Goal: Information Seeking & Learning: Check status

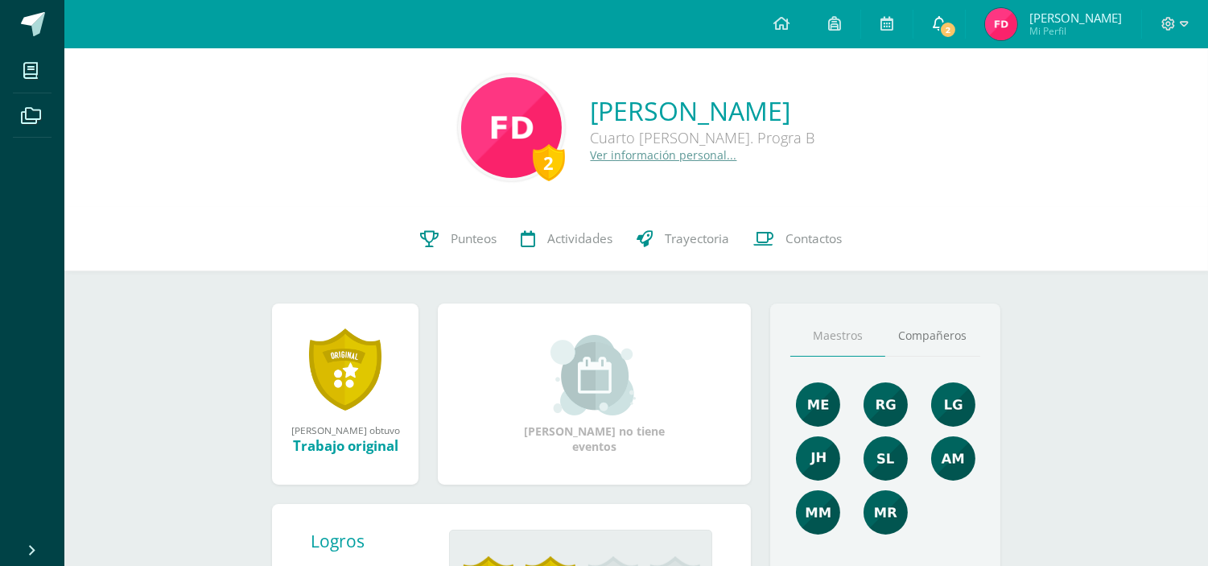
click at [956, 25] on span "2" at bounding box center [948, 30] width 18 height 18
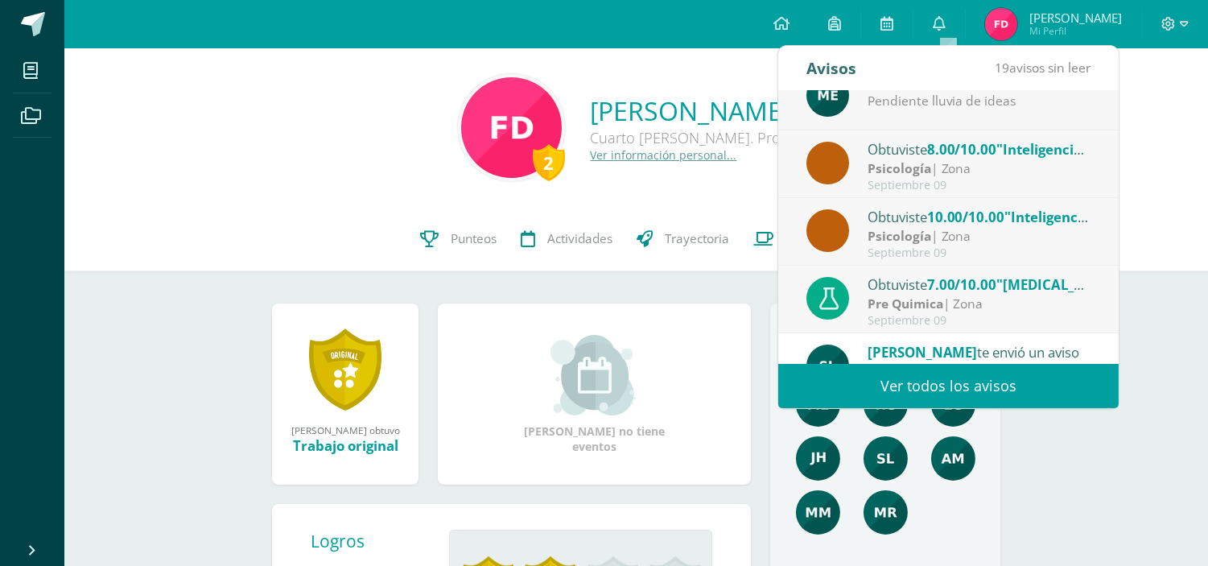
scroll to position [178, 0]
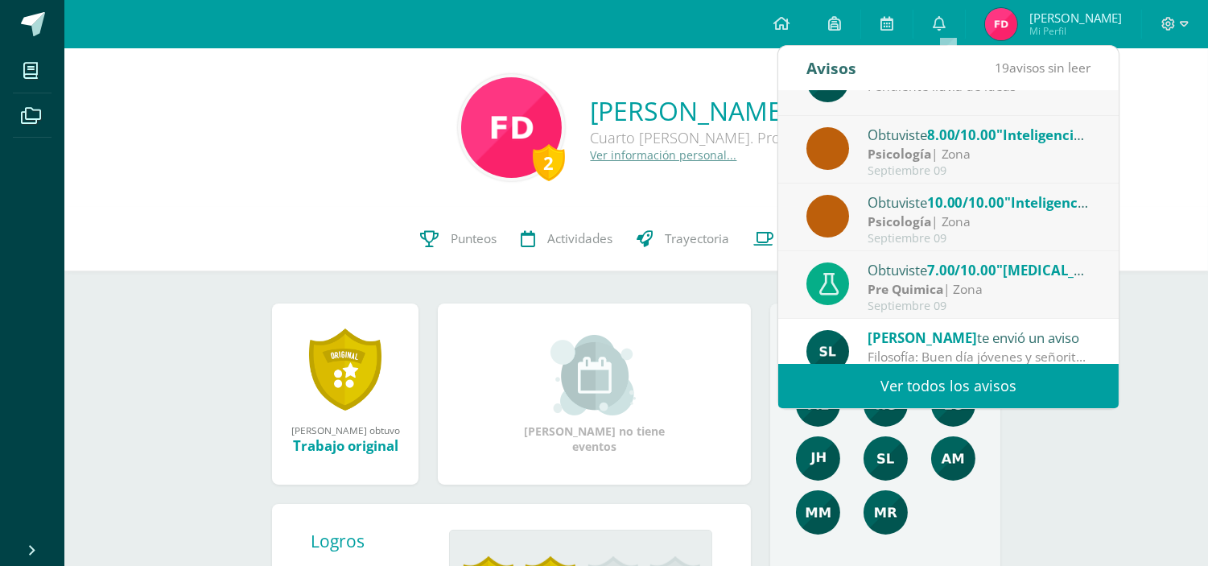
click at [987, 304] on div "Septiembre 09" at bounding box center [980, 306] width 224 height 14
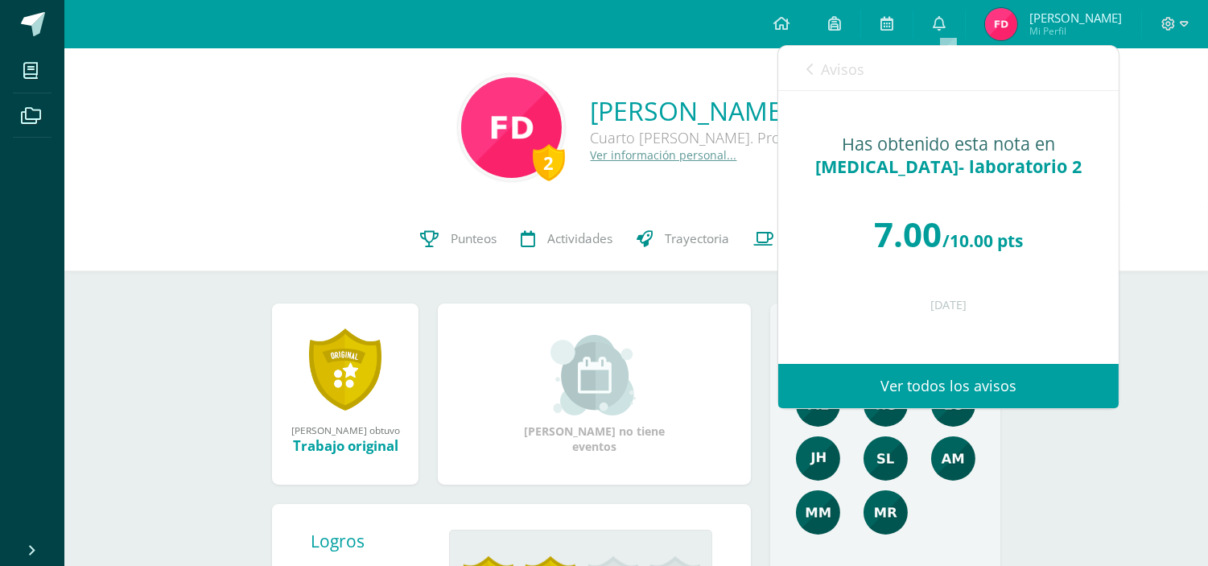
click at [835, 89] on link "Avisos" at bounding box center [835, 69] width 58 height 46
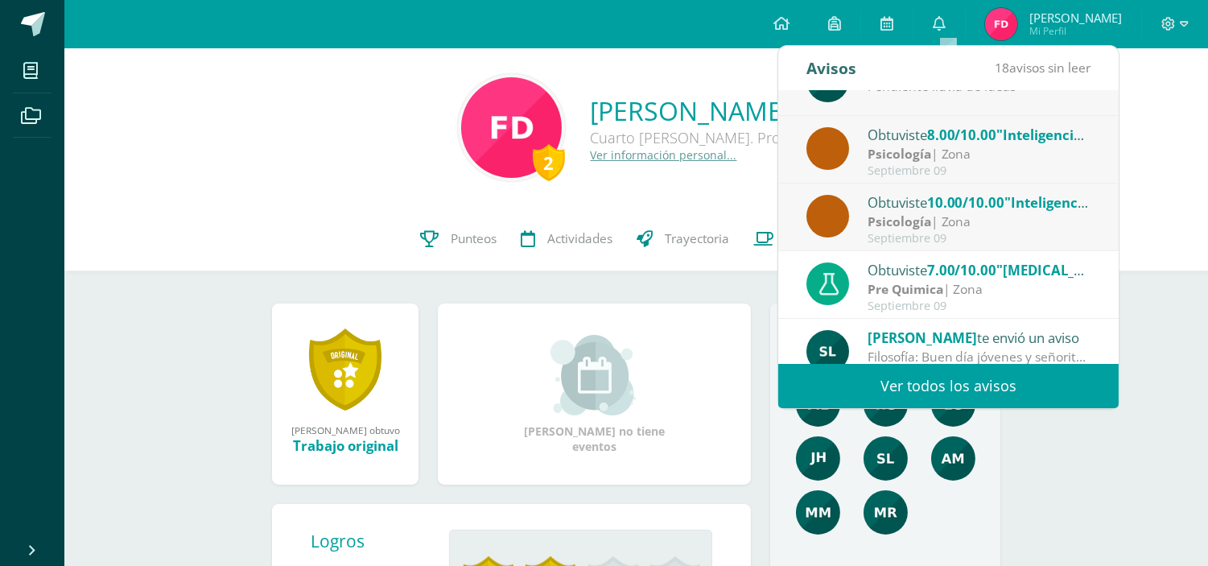
click at [916, 204] on div "Obtuviste 10.00/10.00 "Inteligencias múltiples parte 1" en Psicología" at bounding box center [980, 202] width 224 height 21
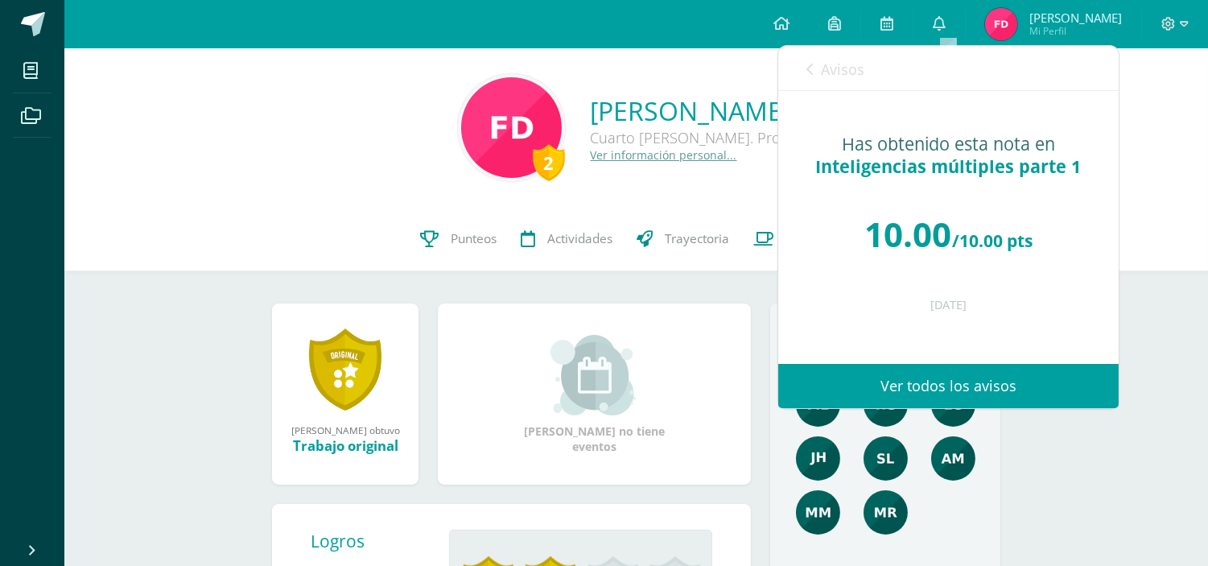
click at [849, 84] on link "Avisos" at bounding box center [835, 69] width 58 height 46
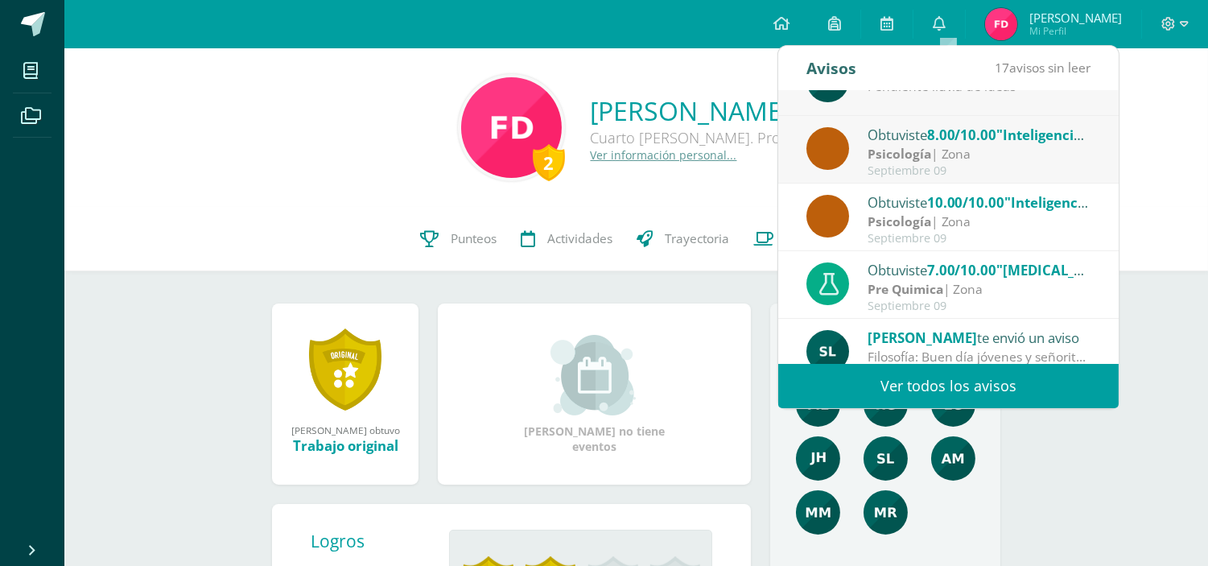
click at [916, 161] on strong "Psicología" at bounding box center [900, 154] width 64 height 18
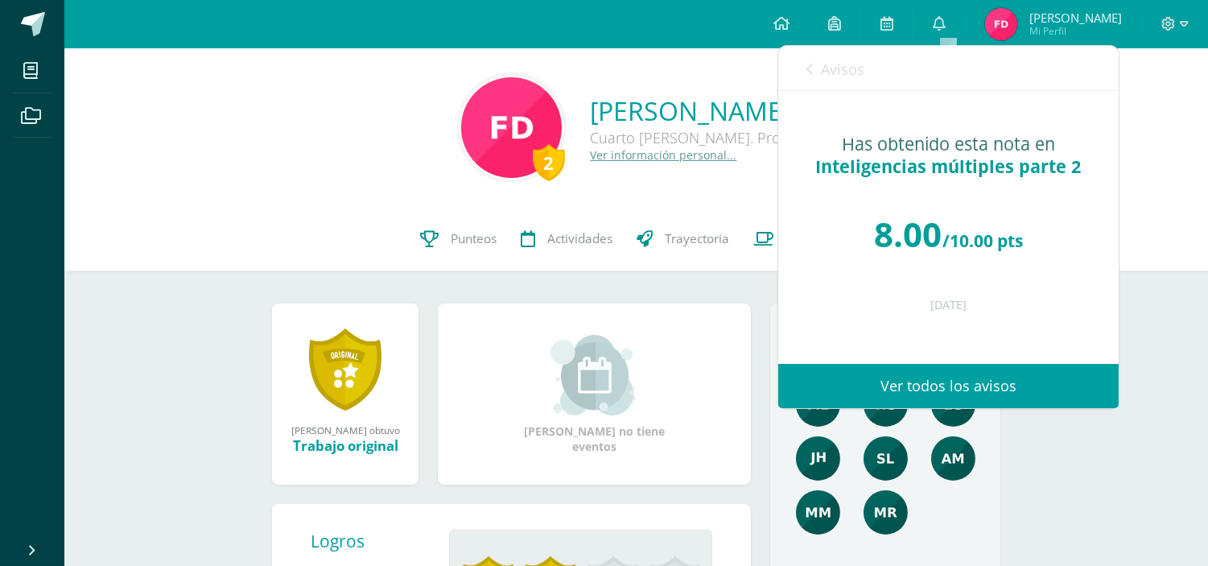
click at [839, 69] on span "Avisos" at bounding box center [842, 69] width 43 height 19
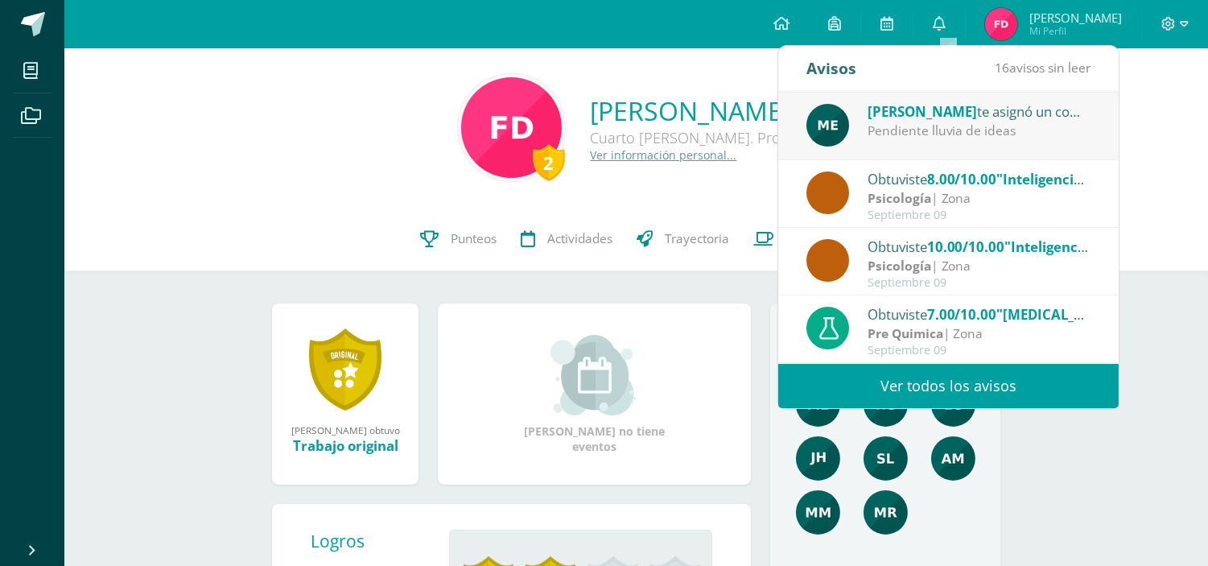
scroll to position [133, 0]
click at [952, 142] on div "María Escobar te asignó un comentario en 'Inteligencias múltiples parte 2' para…" at bounding box center [948, 127] width 340 height 68
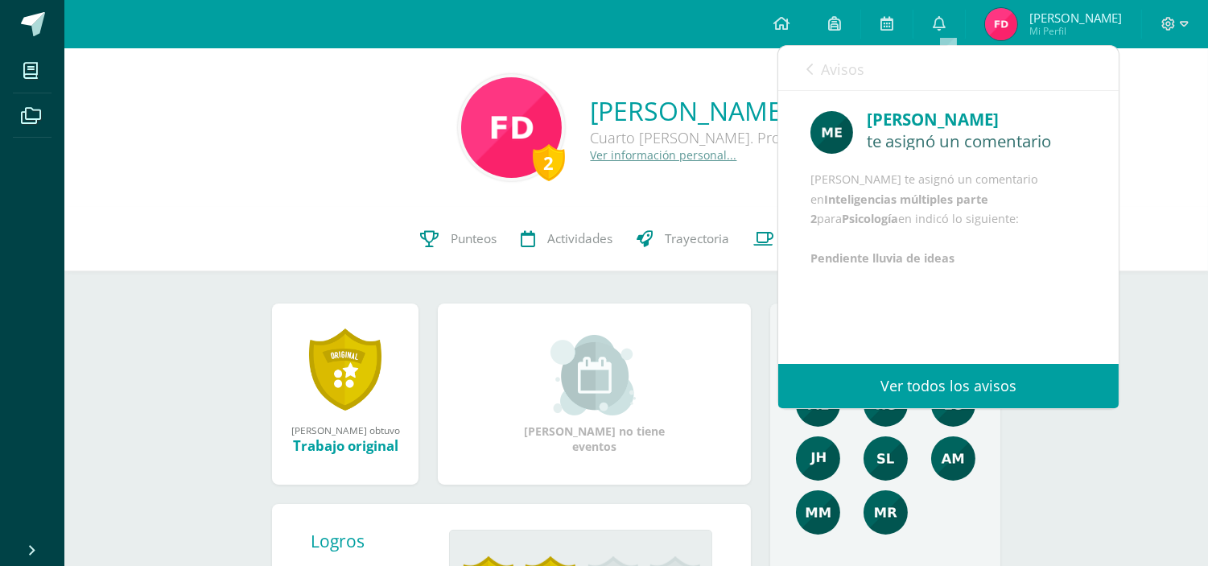
click at [849, 77] on link "Avisos" at bounding box center [835, 69] width 58 height 46
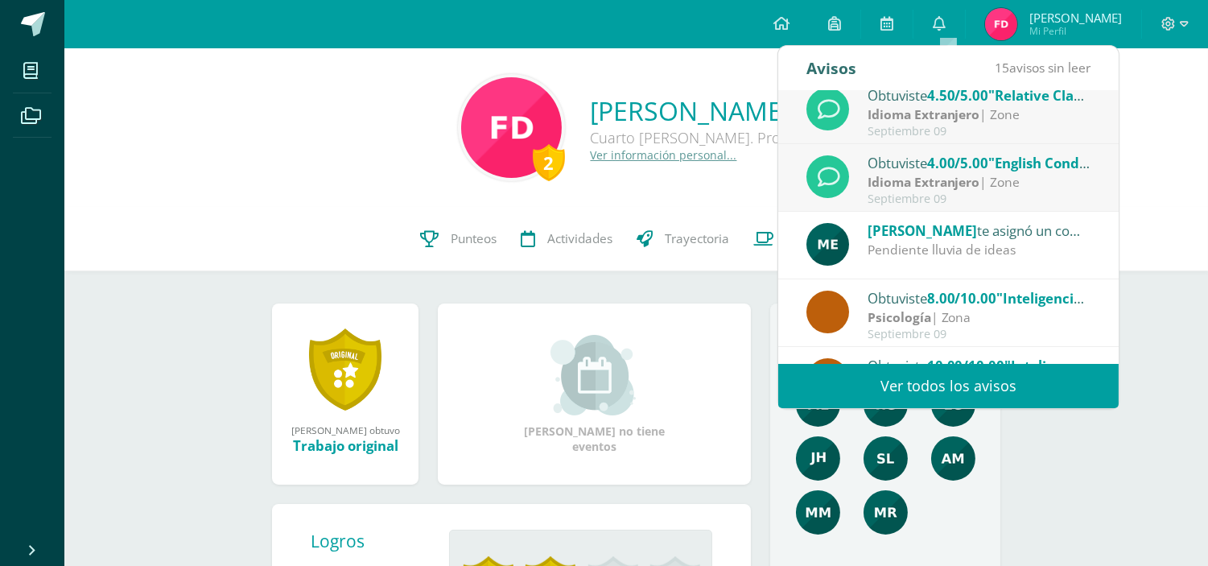
scroll to position [0, 0]
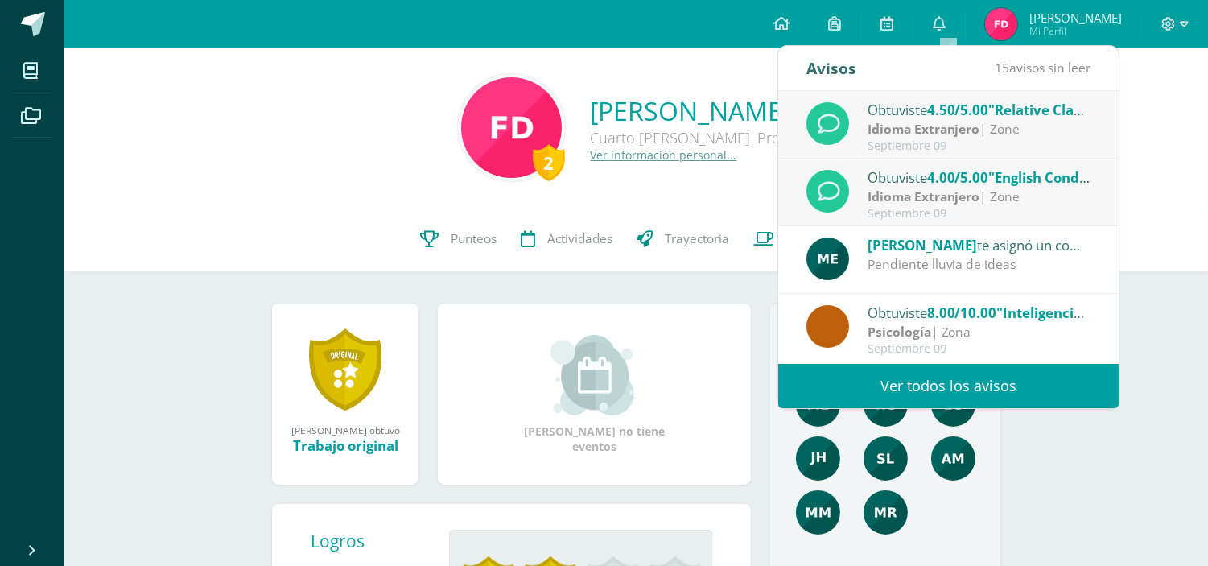
click at [922, 182] on div "Obtuviste 4.00/5.00 "English Conditionals week 4" en Idioma Extranjero" at bounding box center [980, 177] width 224 height 21
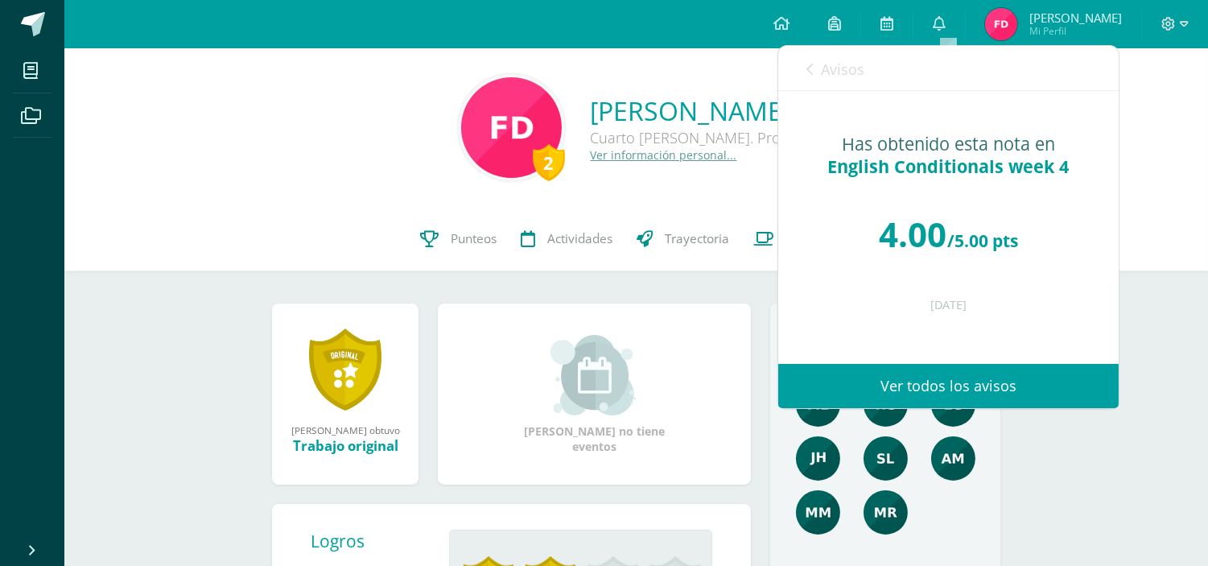
click at [851, 76] on span "Avisos" at bounding box center [842, 69] width 43 height 19
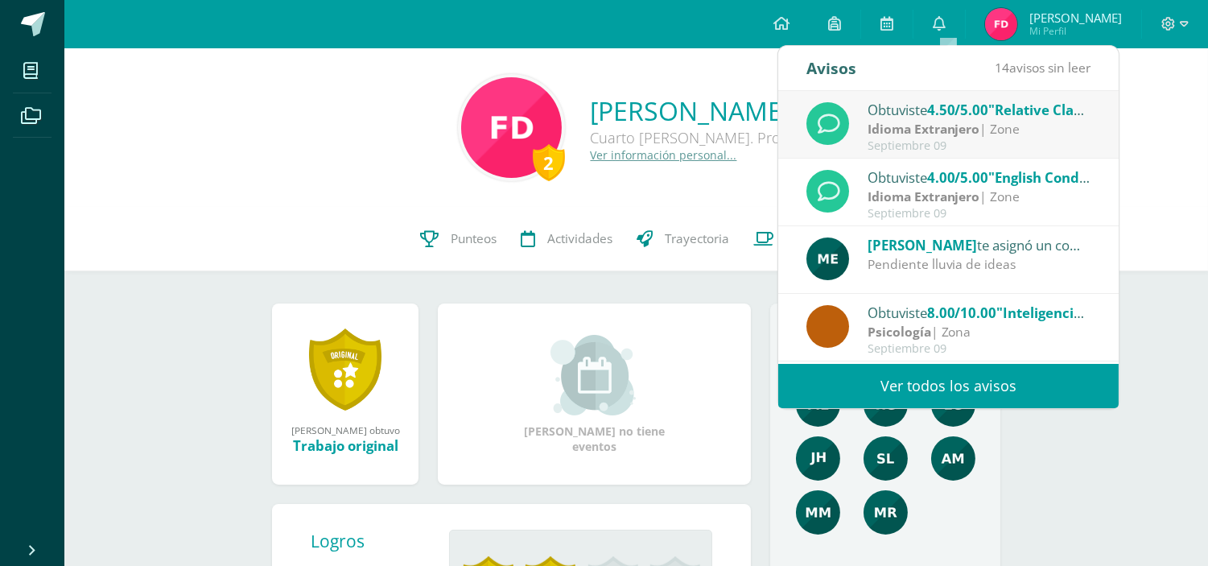
click at [916, 125] on strong "Idioma Extranjero" at bounding box center [924, 129] width 113 height 18
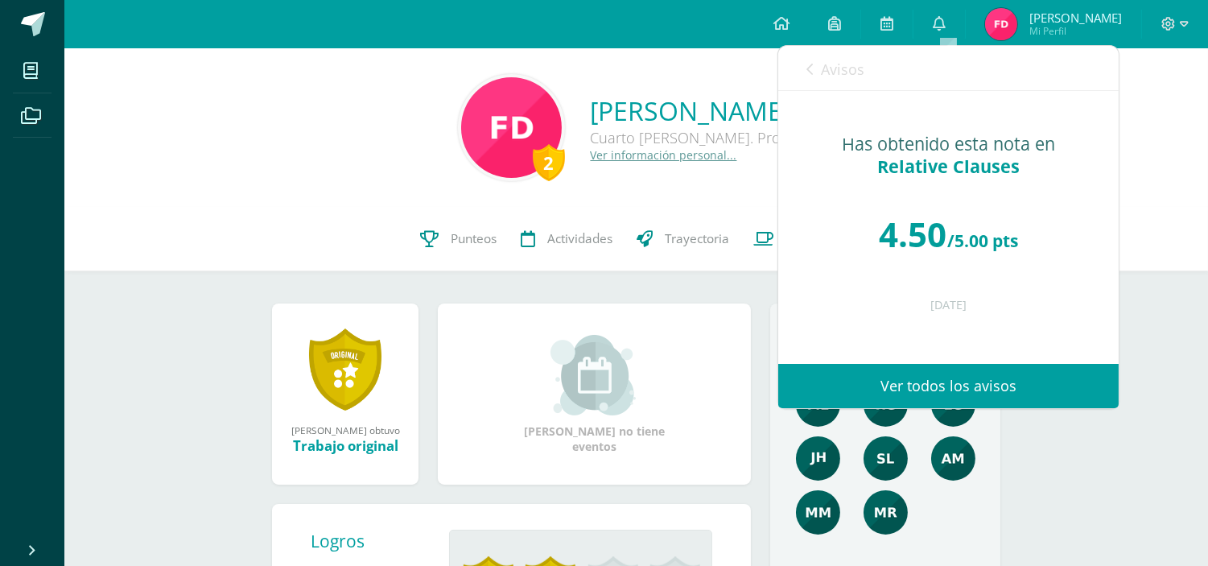
click at [838, 73] on span "Avisos" at bounding box center [842, 69] width 43 height 19
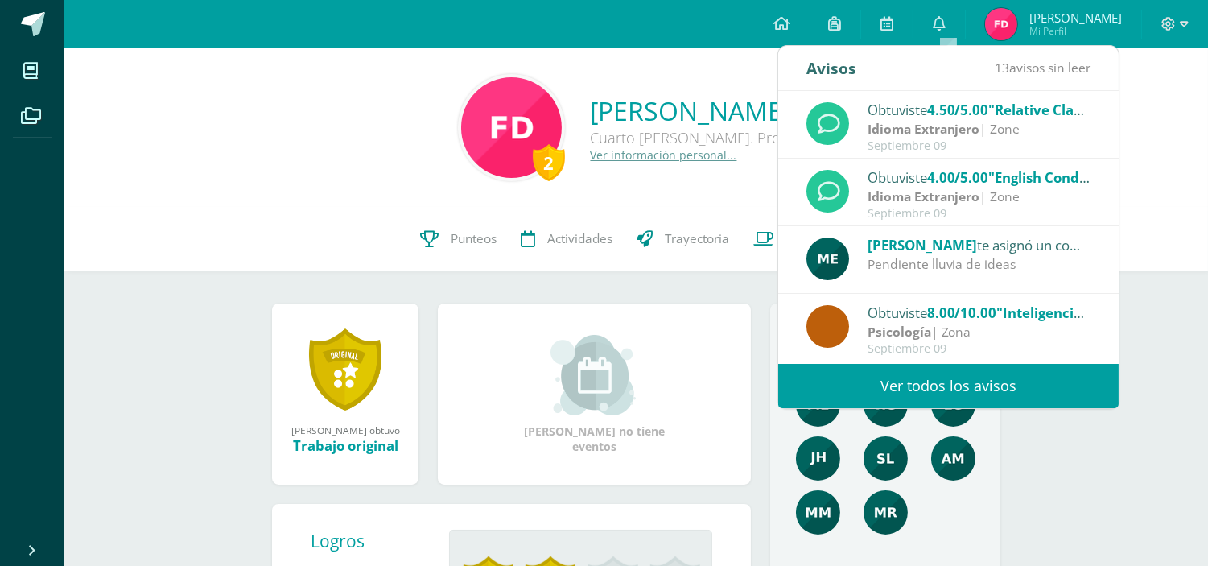
click at [1074, 19] on span "[PERSON_NAME]" at bounding box center [1075, 18] width 93 height 16
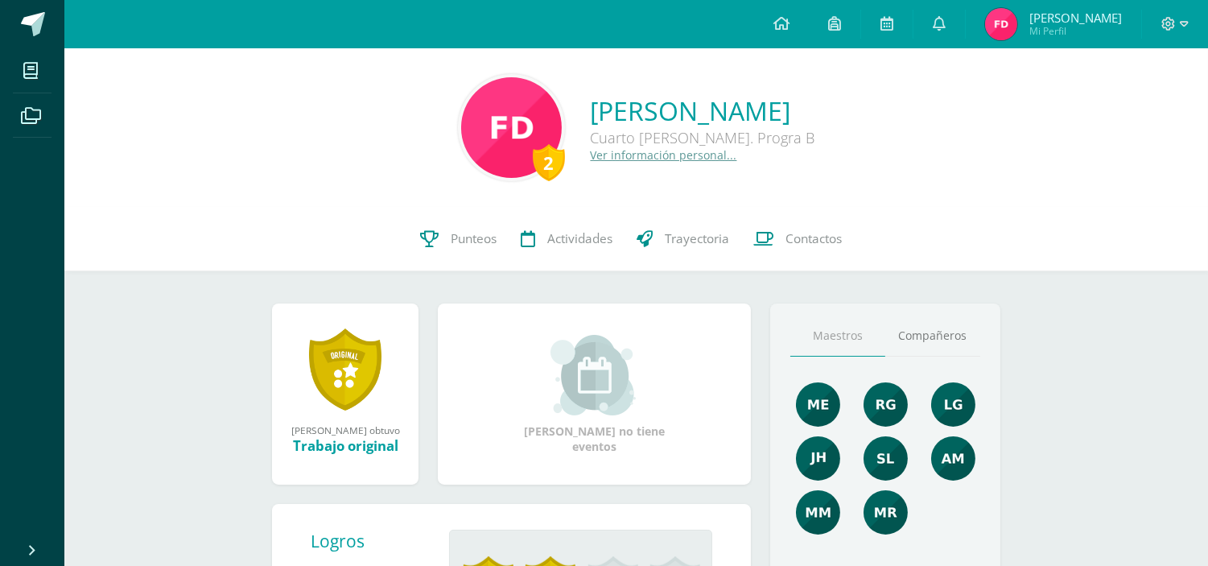
click at [1027, 23] on span "Fatima Daniela Mi Perfil" at bounding box center [1053, 24] width 143 height 32
click at [467, 224] on link "Punteos" at bounding box center [459, 239] width 101 height 64
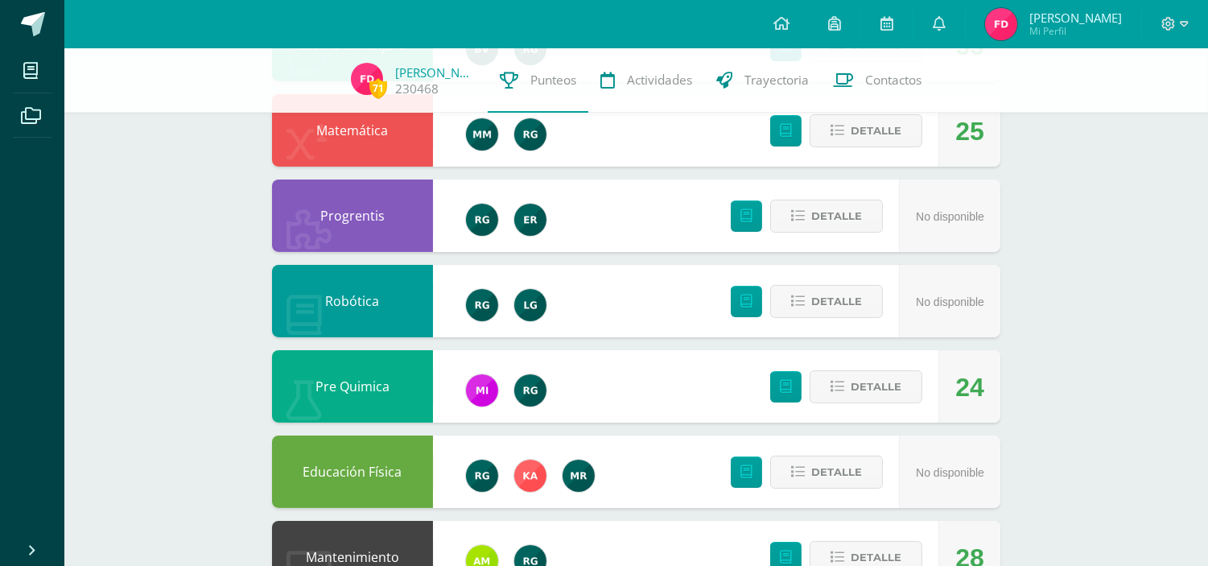
scroll to position [985, 0]
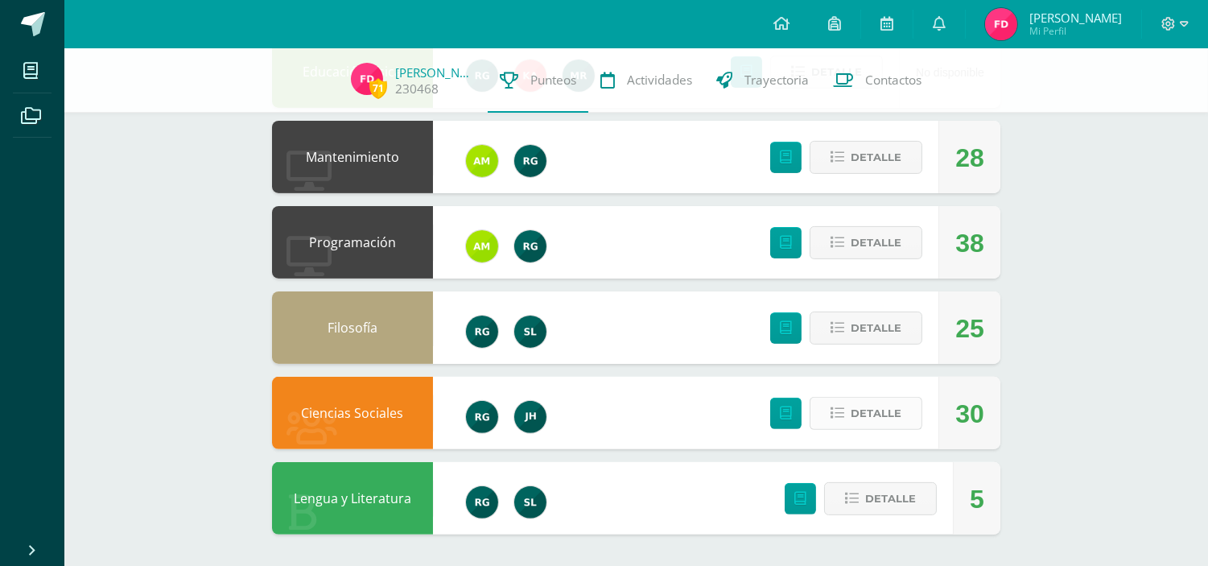
click at [887, 412] on span "Detalle" at bounding box center [876, 413] width 51 height 30
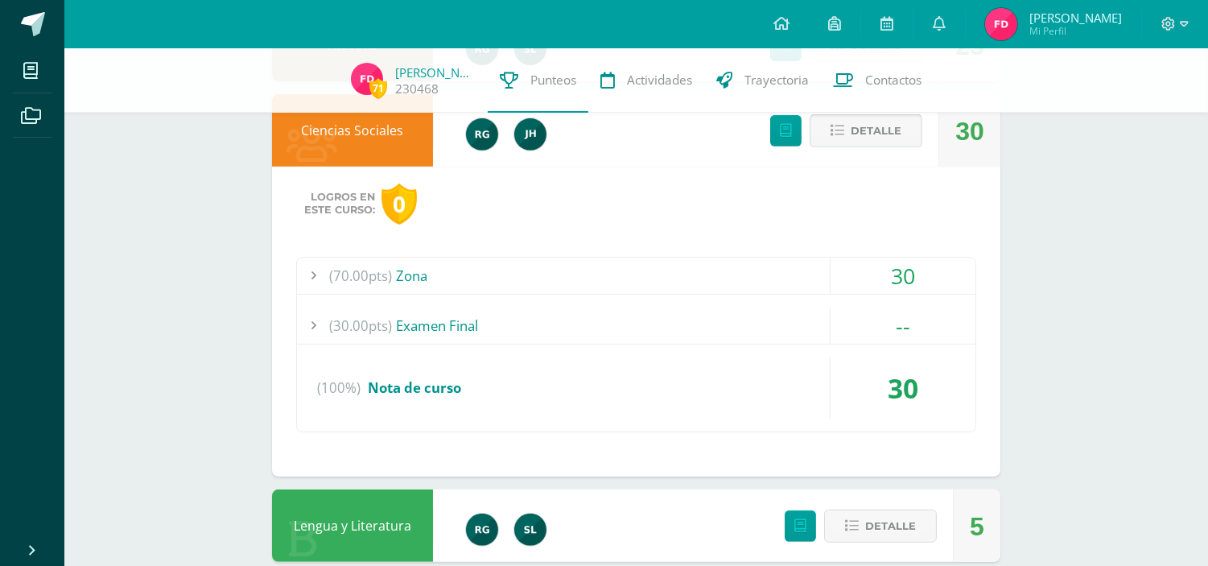
scroll to position [1296, 0]
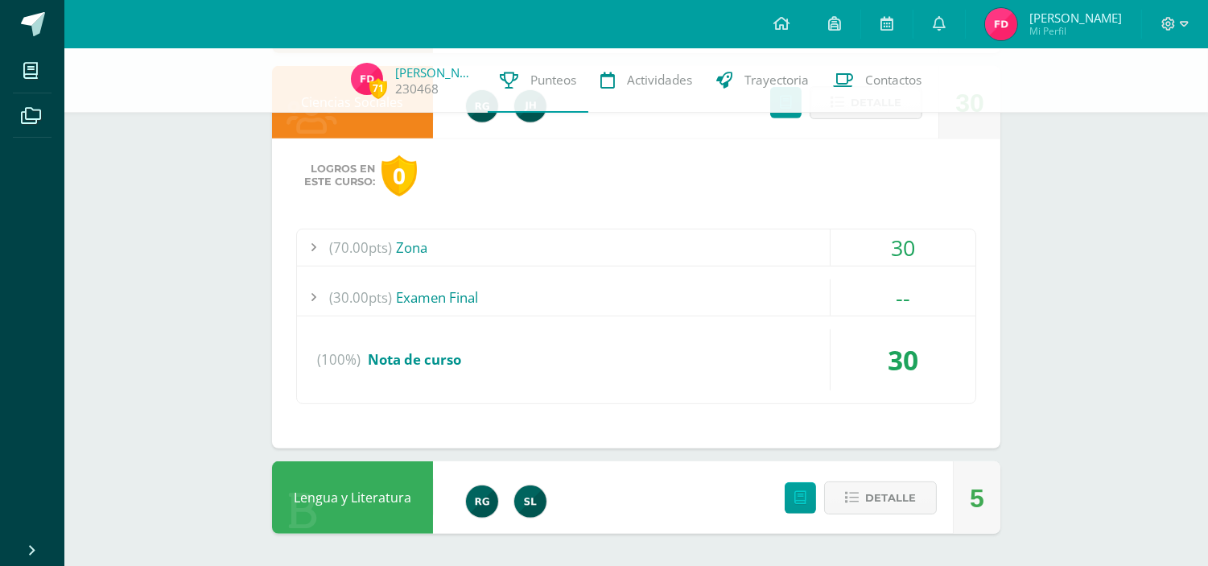
click at [632, 251] on div "(70.00pts) Zona" at bounding box center [636, 247] width 678 height 36
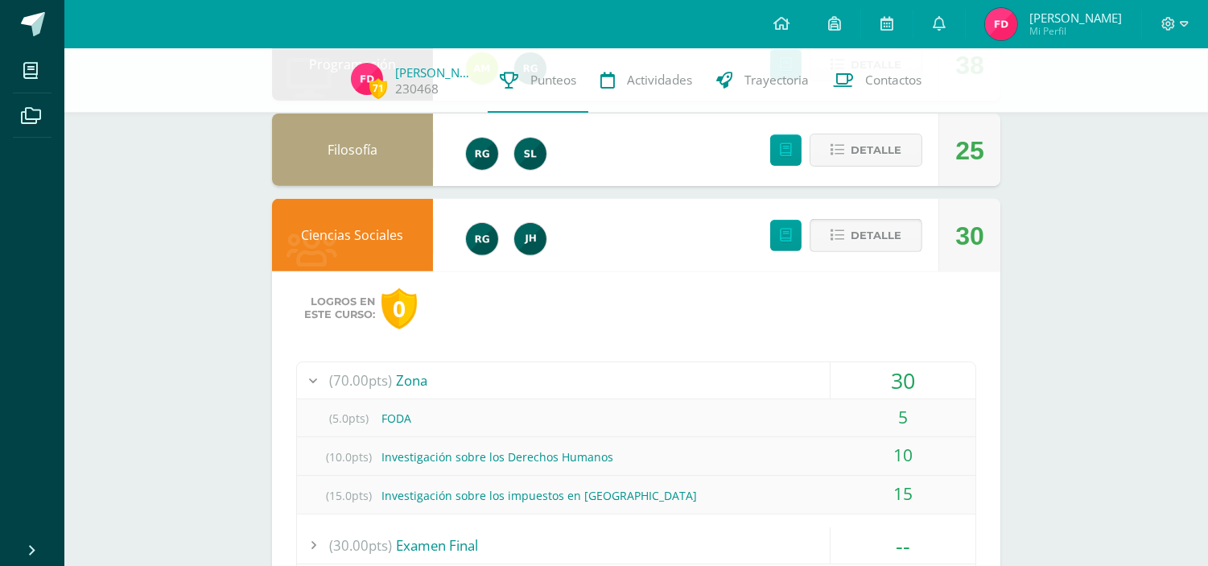
click at [843, 239] on icon at bounding box center [838, 236] width 14 height 14
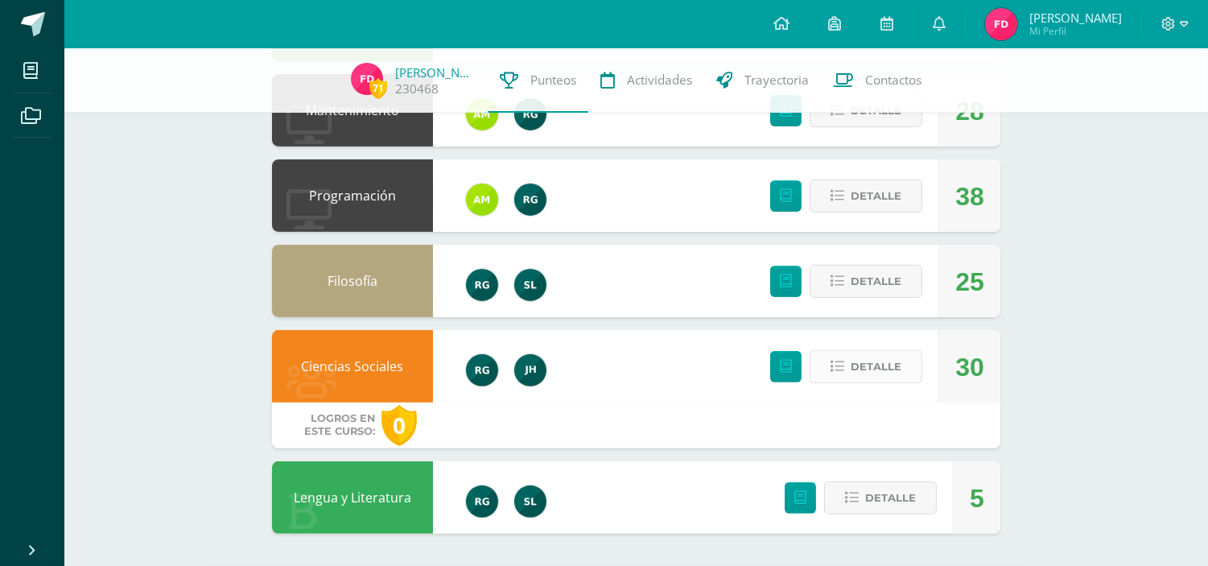
scroll to position [985, 0]
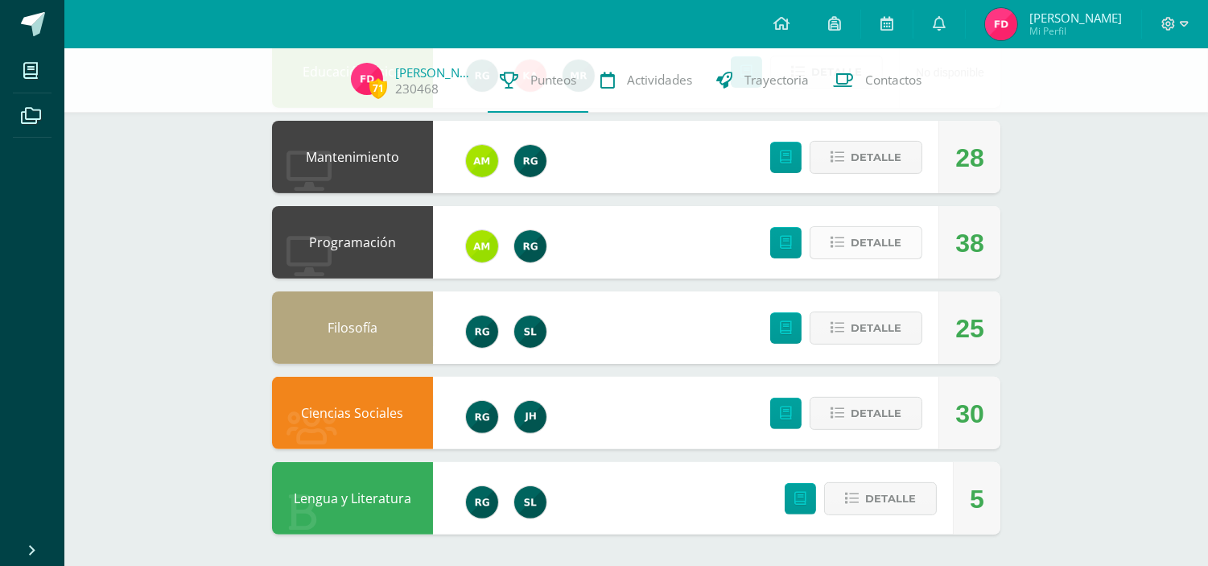
click at [891, 229] on span "Detalle" at bounding box center [876, 243] width 51 height 30
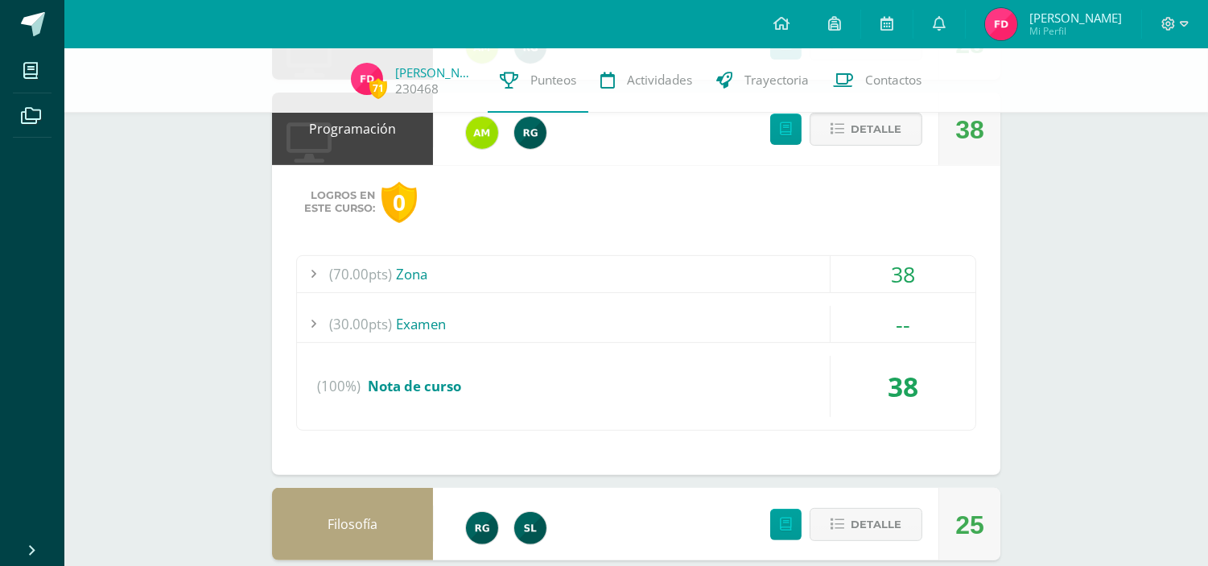
scroll to position [1100, 0]
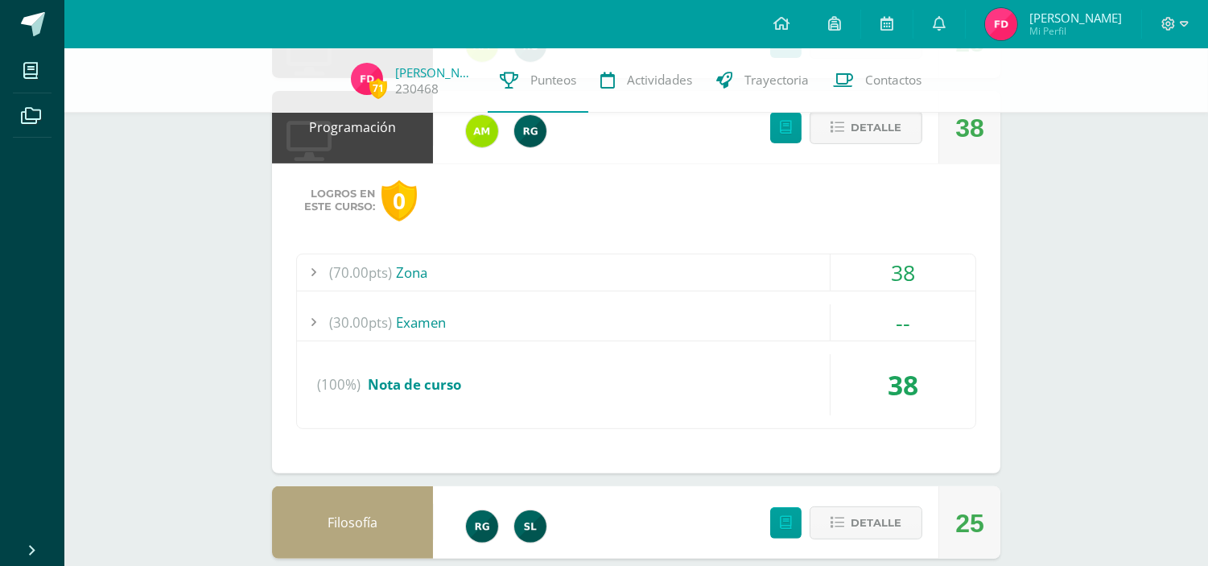
click at [707, 258] on div "(70.00pts) Zona" at bounding box center [636, 272] width 678 height 36
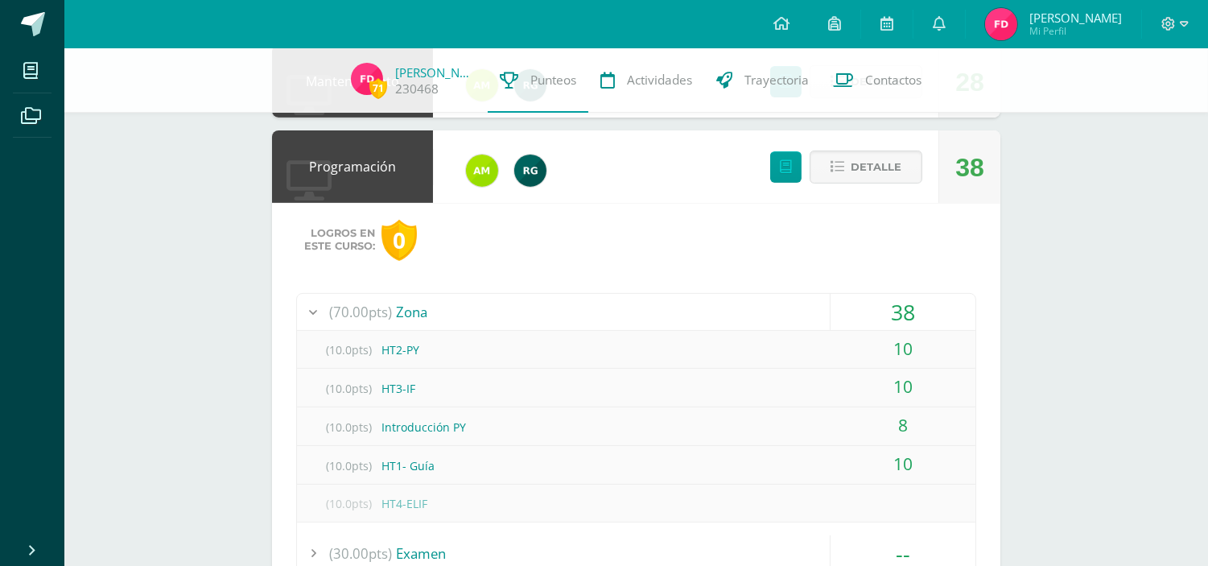
scroll to position [1059, 0]
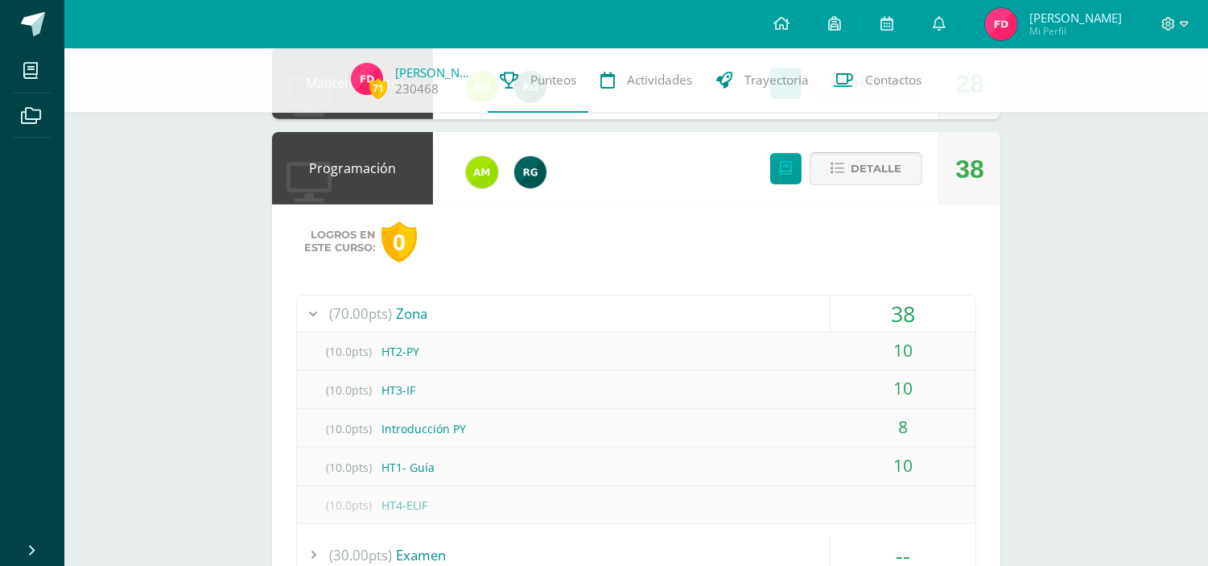
click at [889, 179] on span "Detalle" at bounding box center [876, 169] width 51 height 30
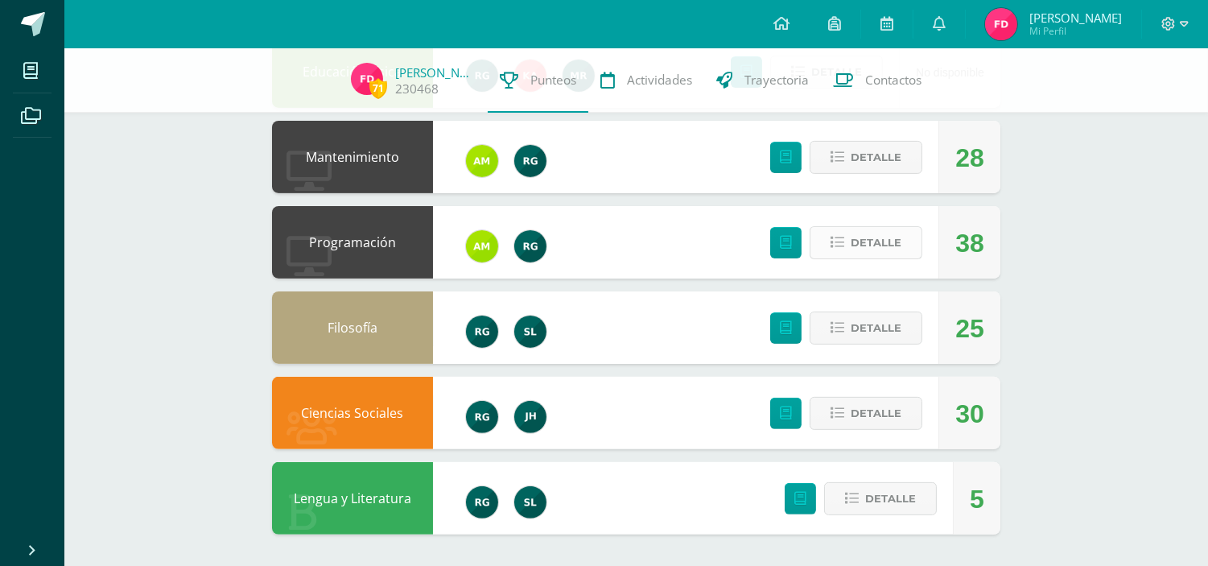
scroll to position [948, 0]
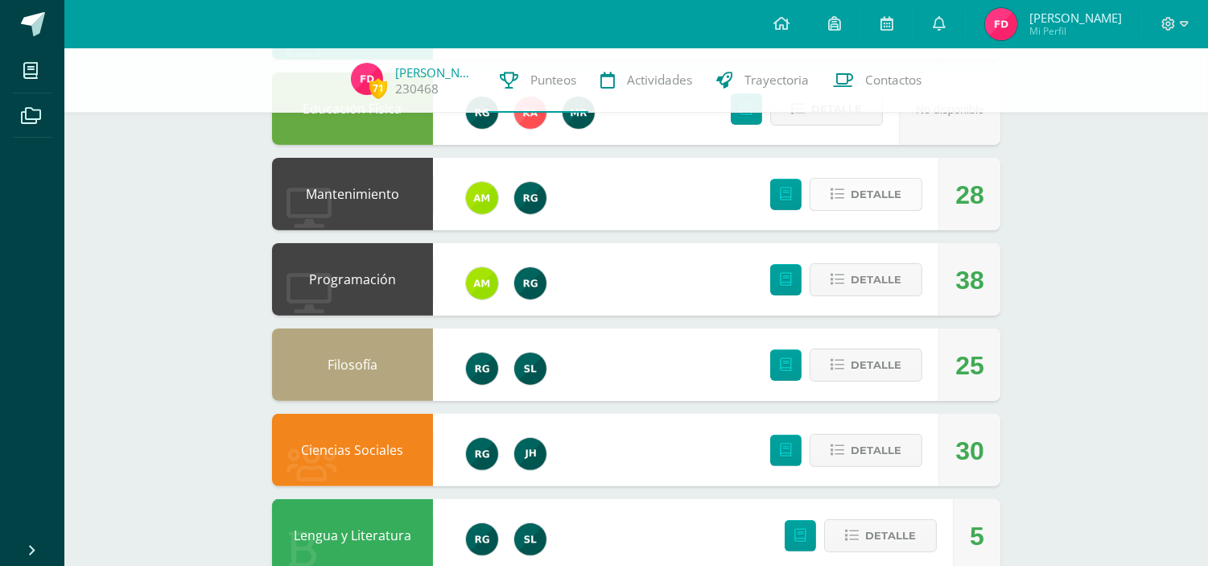
click at [889, 183] on span "Detalle" at bounding box center [876, 194] width 51 height 30
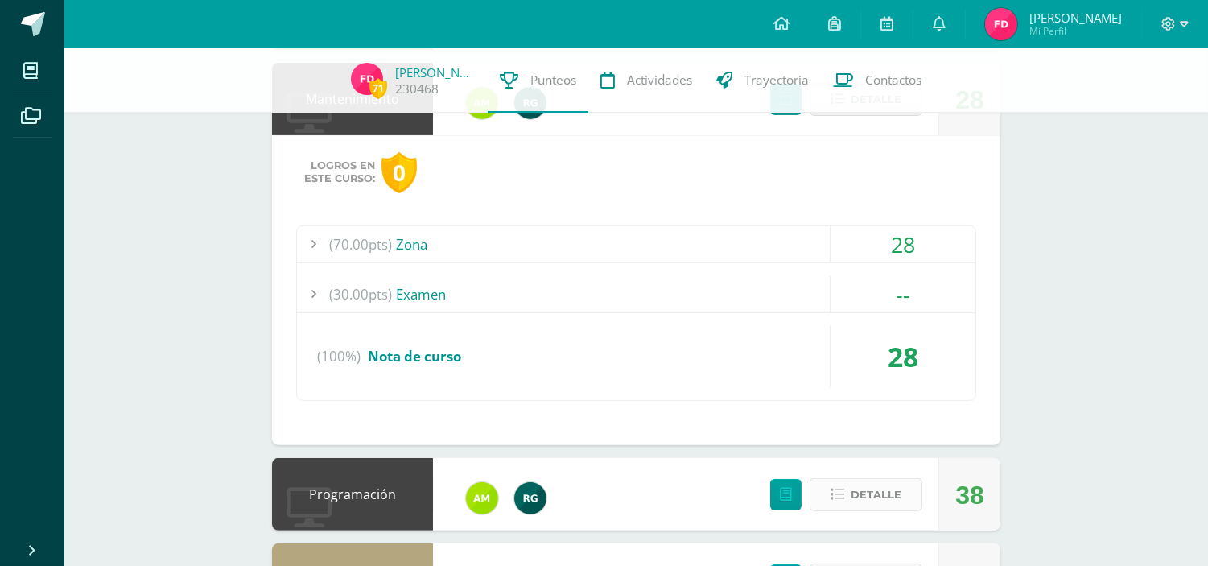
scroll to position [1054, 0]
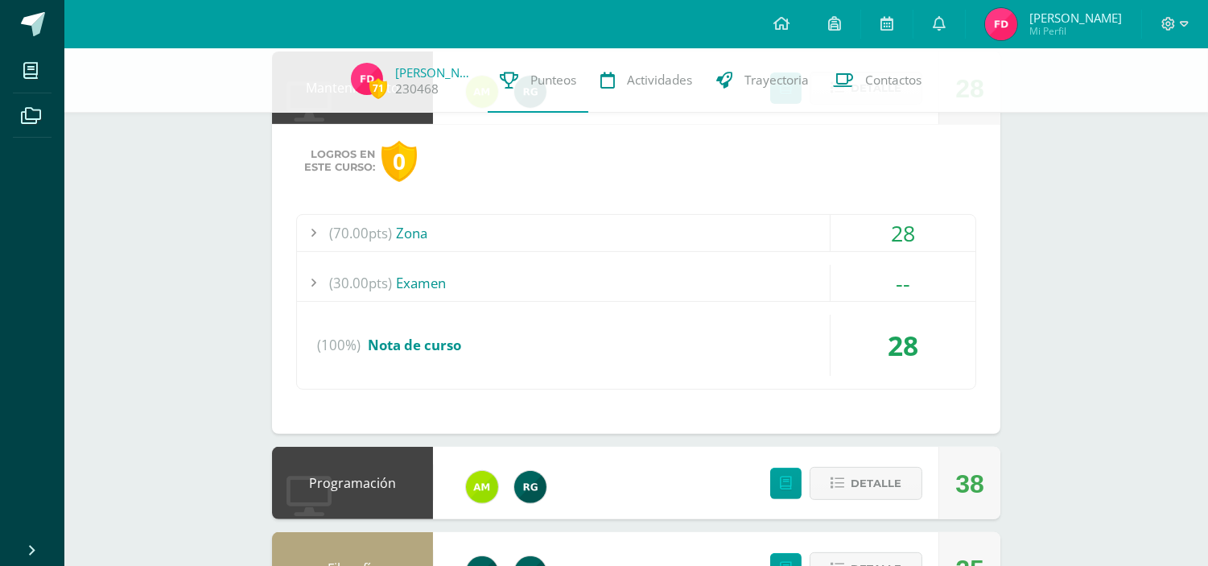
click at [719, 251] on div "(70.00pts) Zona 28" at bounding box center [636, 233] width 678 height 37
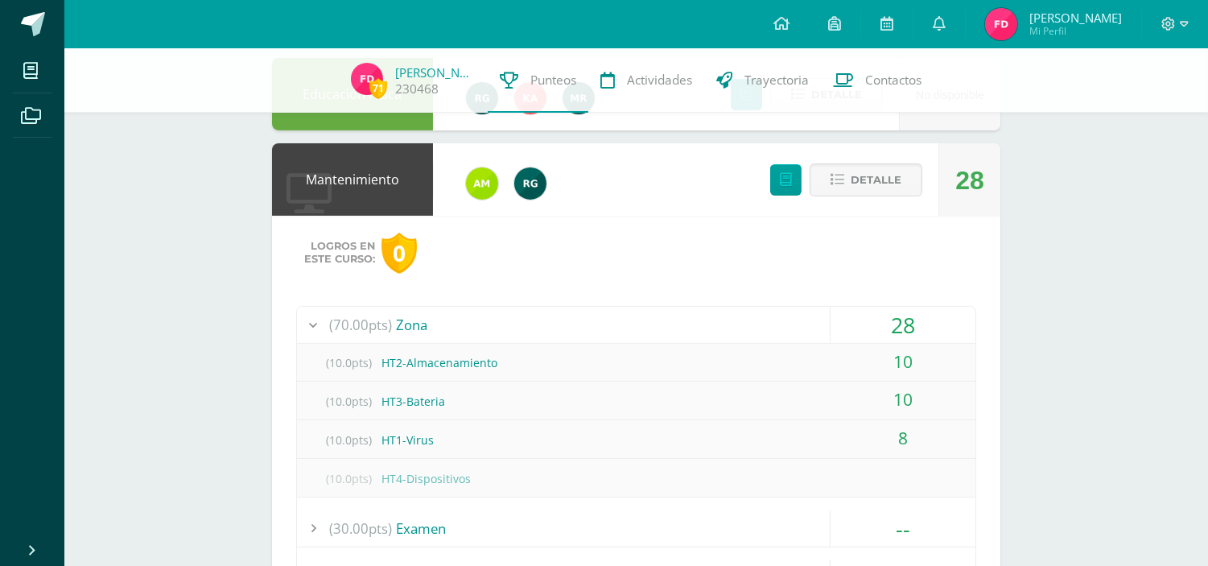
scroll to position [962, 0]
drag, startPoint x: 888, startPoint y: 197, endPoint x: 890, endPoint y: 189, distance: 8.2
click at [890, 189] on div "Detalle" at bounding box center [842, 180] width 192 height 72
click at [890, 189] on span "Detalle" at bounding box center [876, 181] width 51 height 30
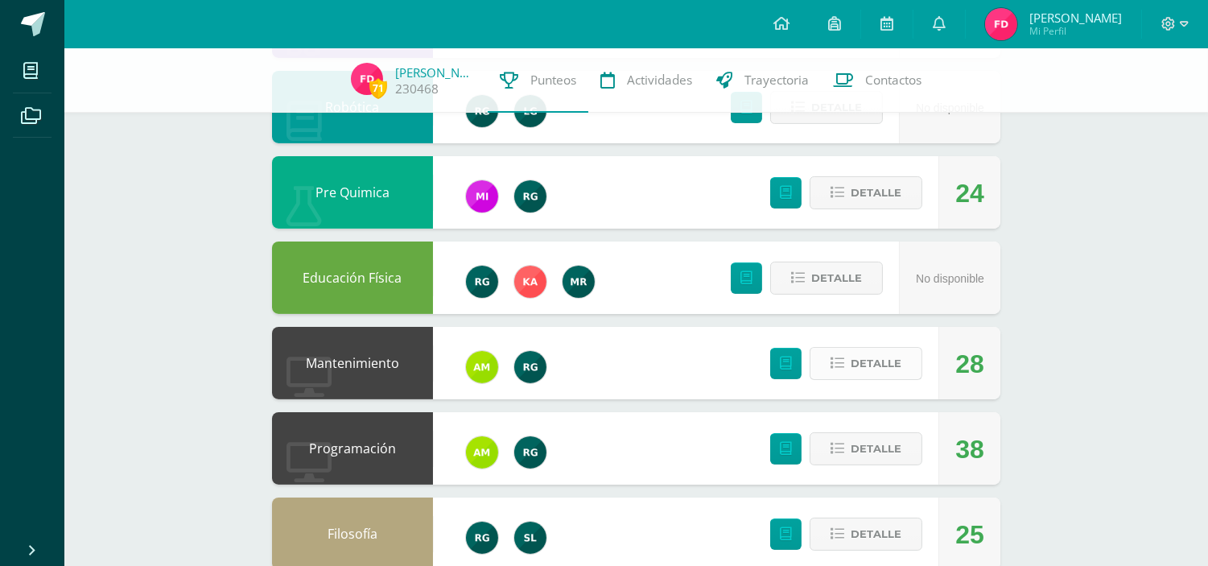
scroll to position [778, 0]
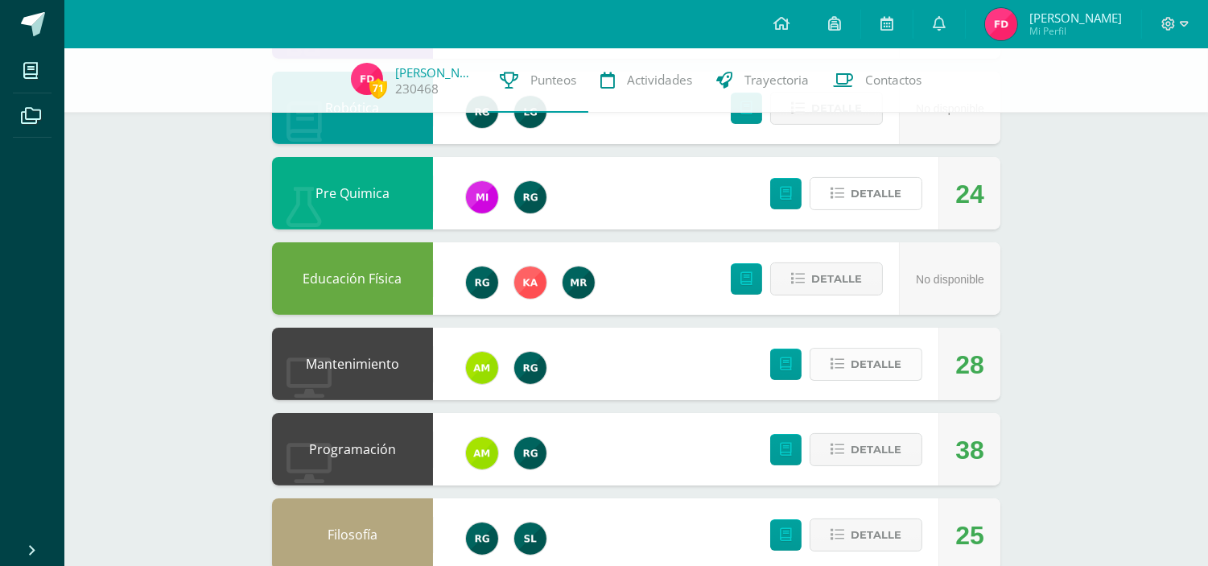
click at [890, 189] on span "Detalle" at bounding box center [876, 194] width 51 height 30
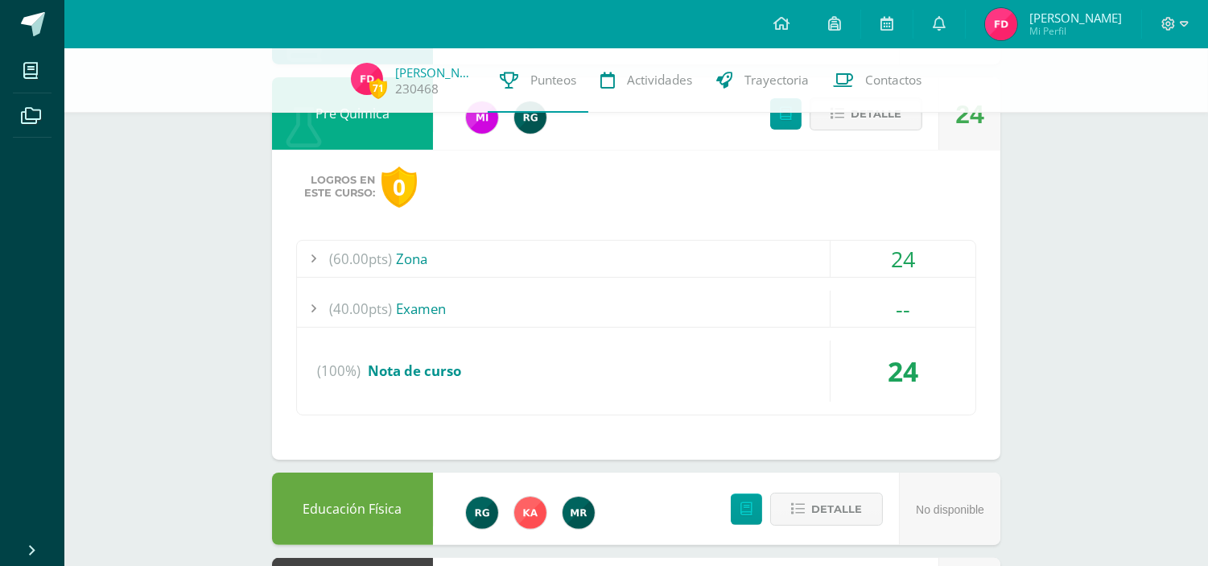
scroll to position [859, 0]
click at [629, 266] on div "(60.00pts) Zona" at bounding box center [636, 258] width 678 height 36
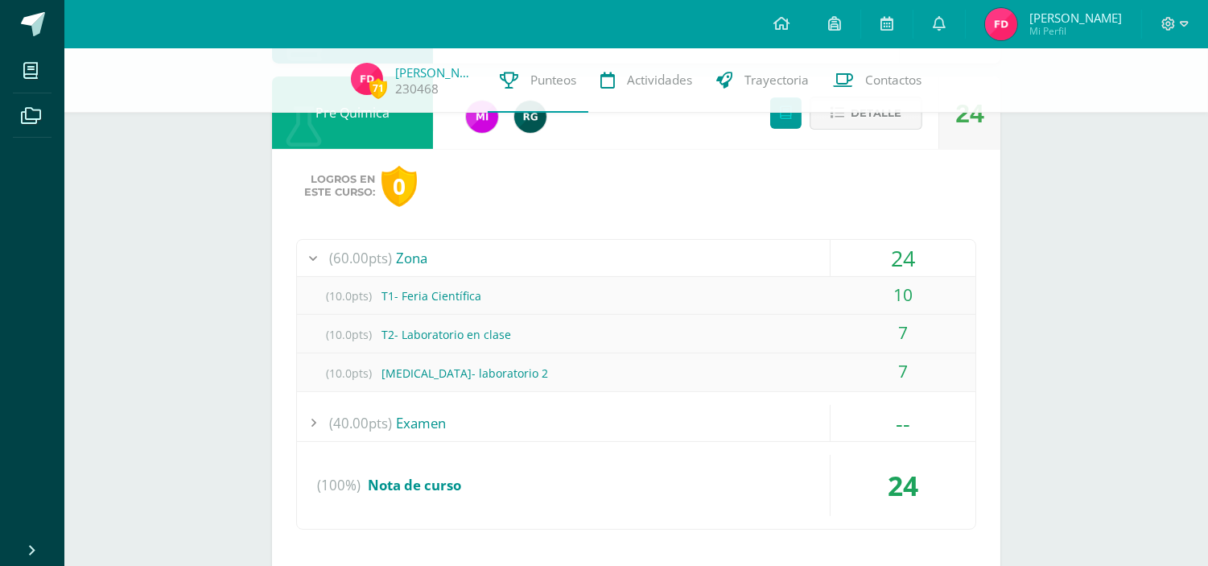
click at [892, 116] on span "Detalle" at bounding box center [876, 113] width 51 height 30
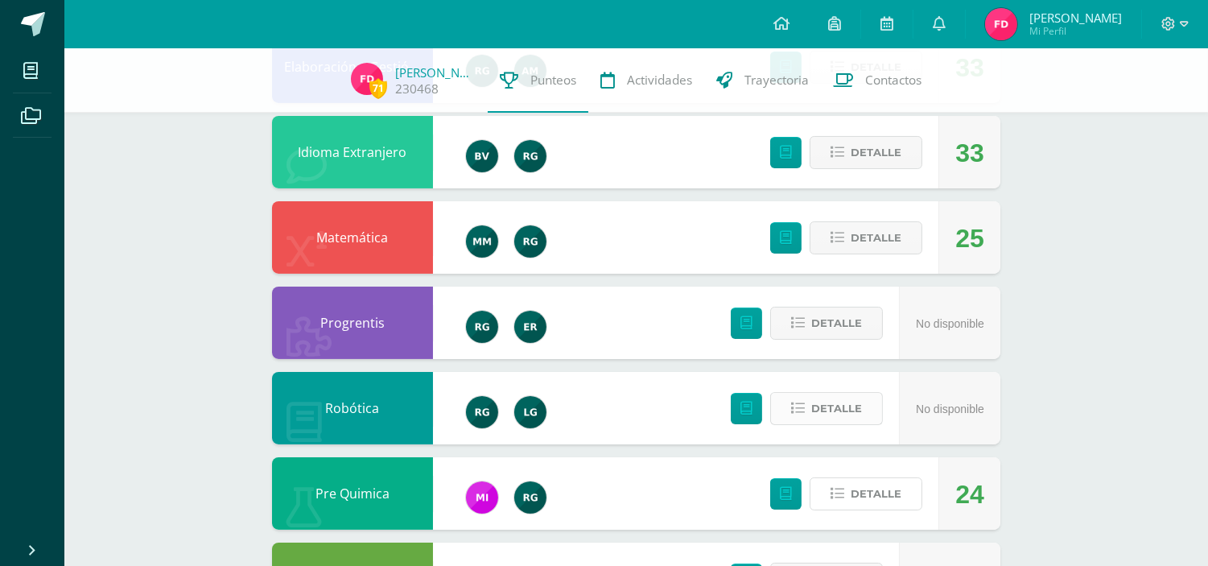
scroll to position [477, 0]
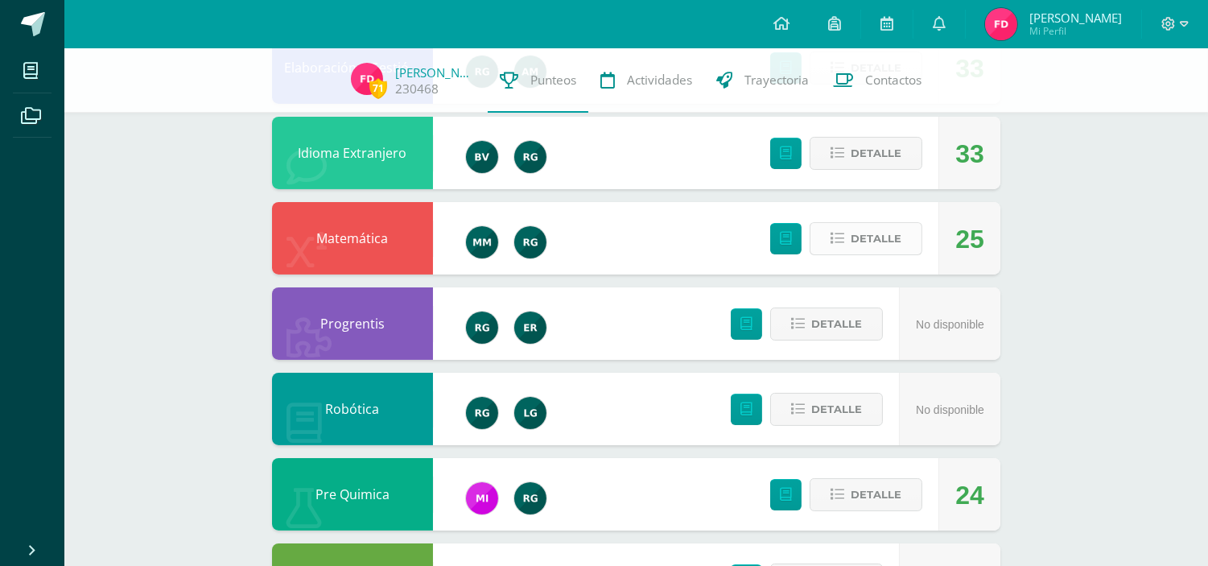
click at [878, 243] on span "Detalle" at bounding box center [876, 239] width 51 height 30
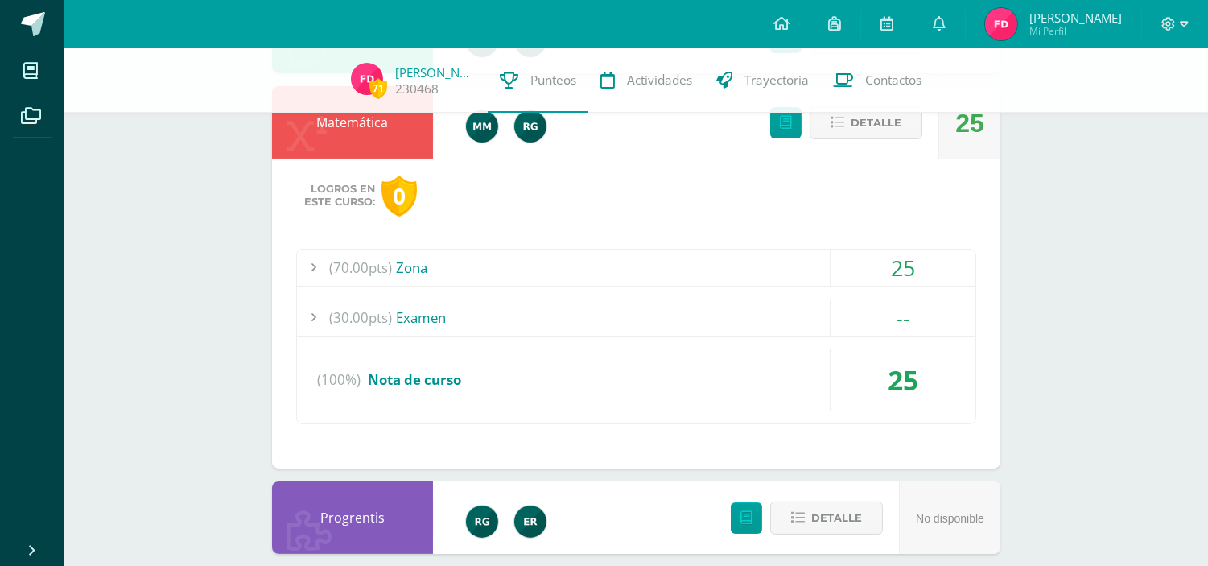
scroll to position [597, 0]
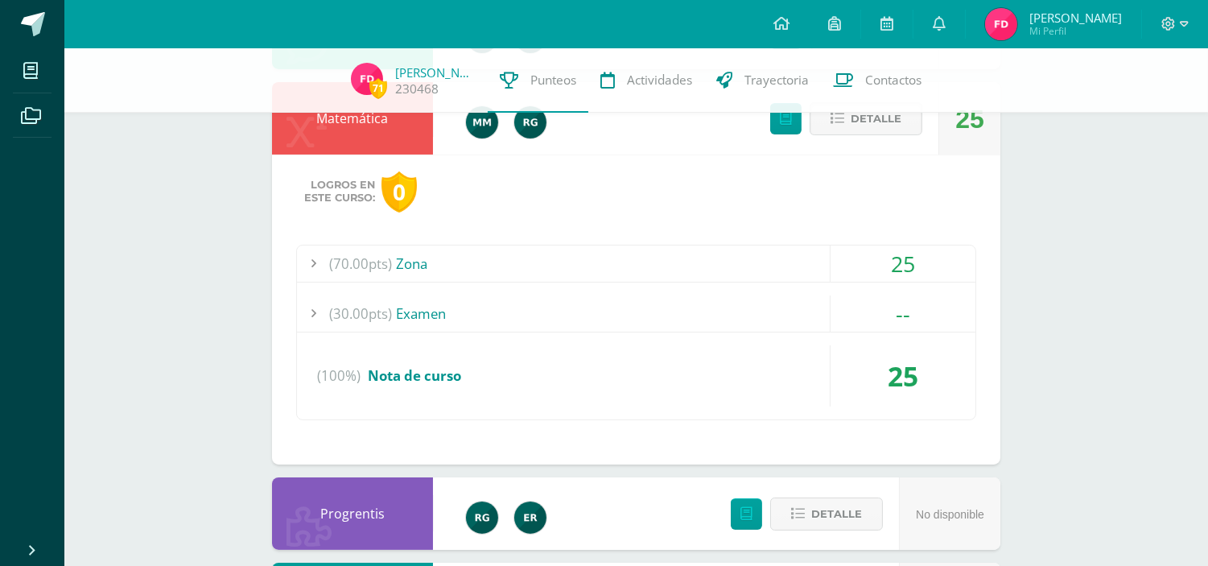
click at [787, 266] on div "(70.00pts) Zona" at bounding box center [636, 263] width 678 height 36
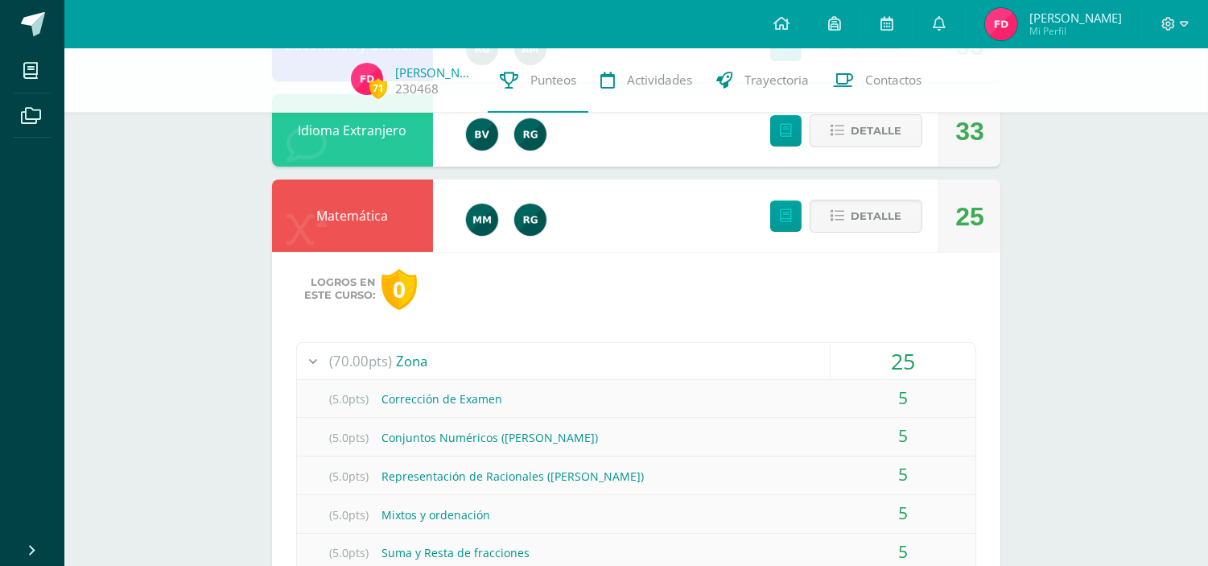
scroll to position [499, 0]
click at [888, 227] on span "Detalle" at bounding box center [876, 217] width 51 height 30
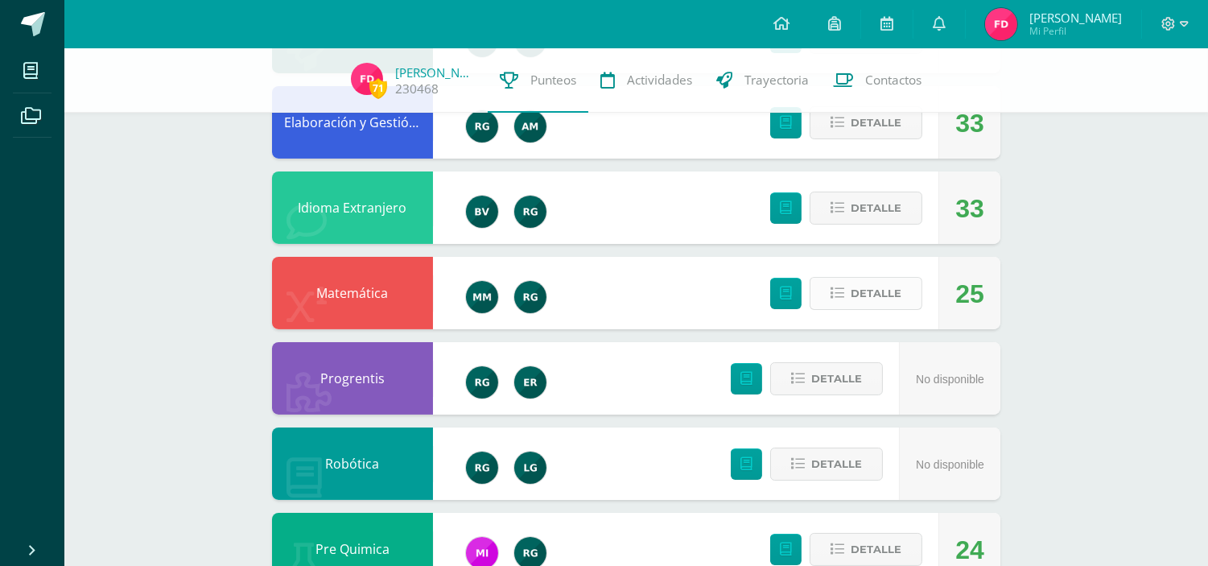
scroll to position [422, 0]
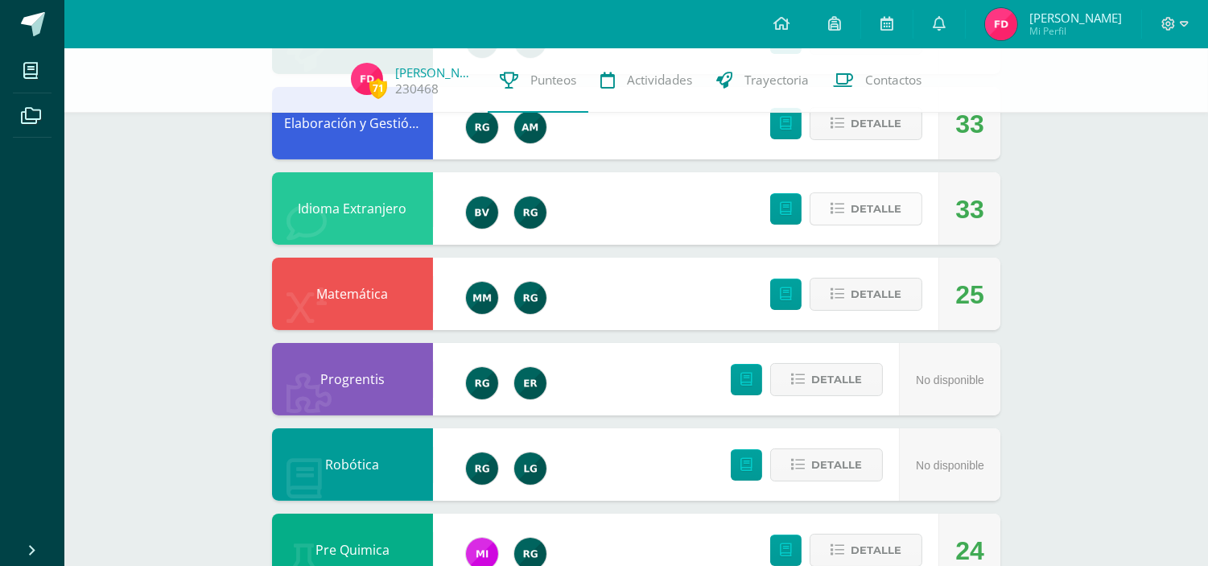
drag, startPoint x: 888, startPoint y: 227, endPoint x: 900, endPoint y: 214, distance: 17.6
click at [900, 214] on div "Detalle" at bounding box center [842, 208] width 192 height 72
click at [900, 214] on span "Detalle" at bounding box center [876, 209] width 51 height 30
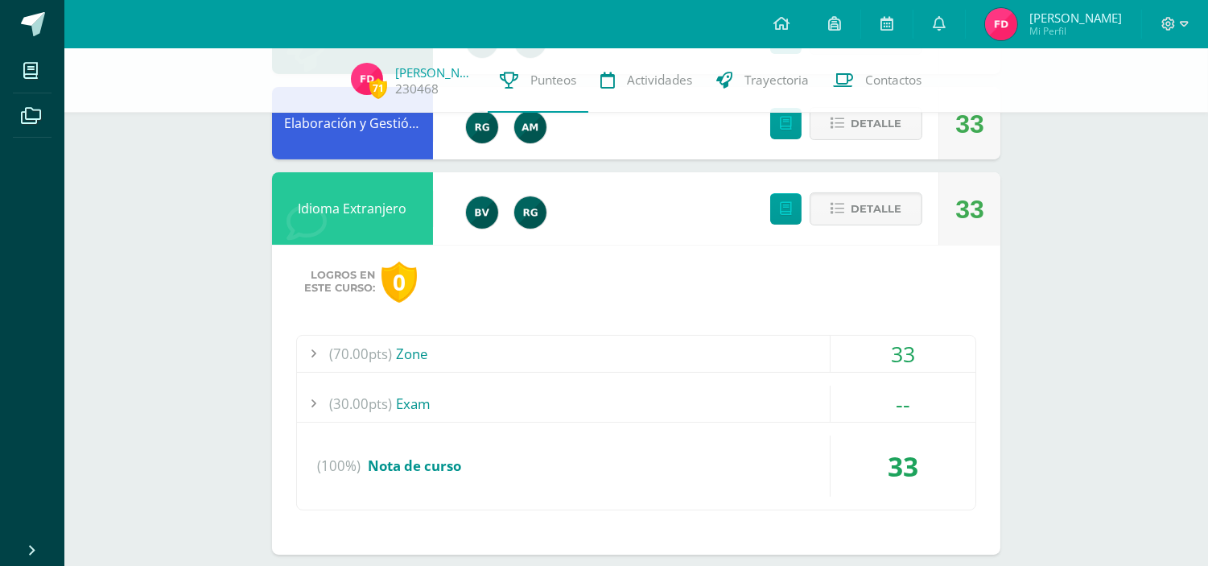
click at [751, 366] on div "(70.00pts) Zone" at bounding box center [636, 354] width 678 height 36
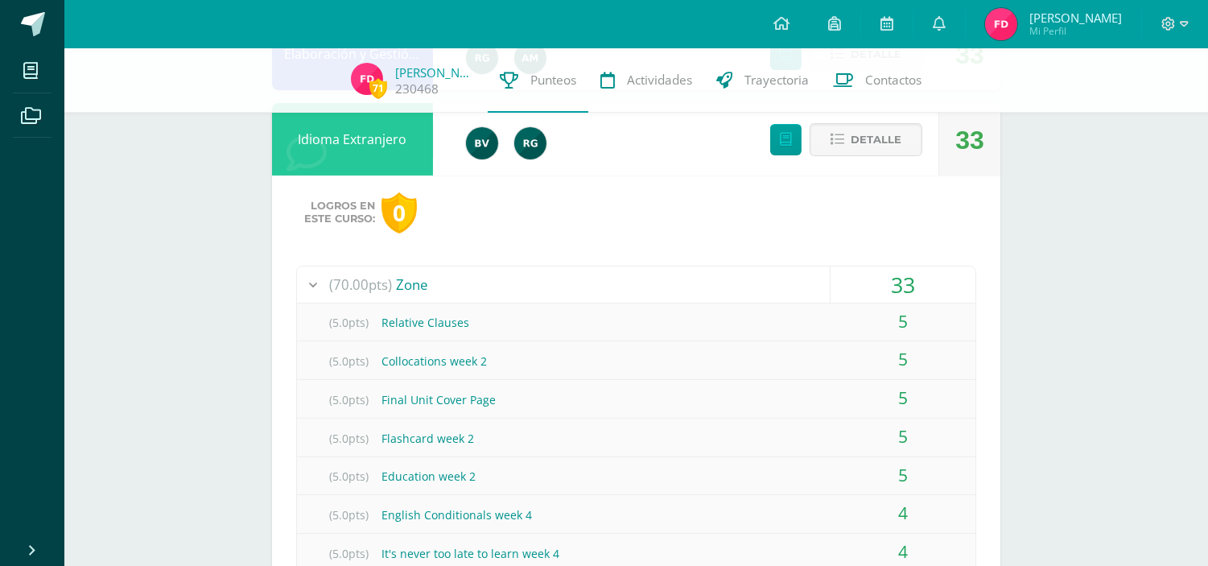
scroll to position [489, 0]
click at [882, 141] on span "Detalle" at bounding box center [876, 141] width 51 height 30
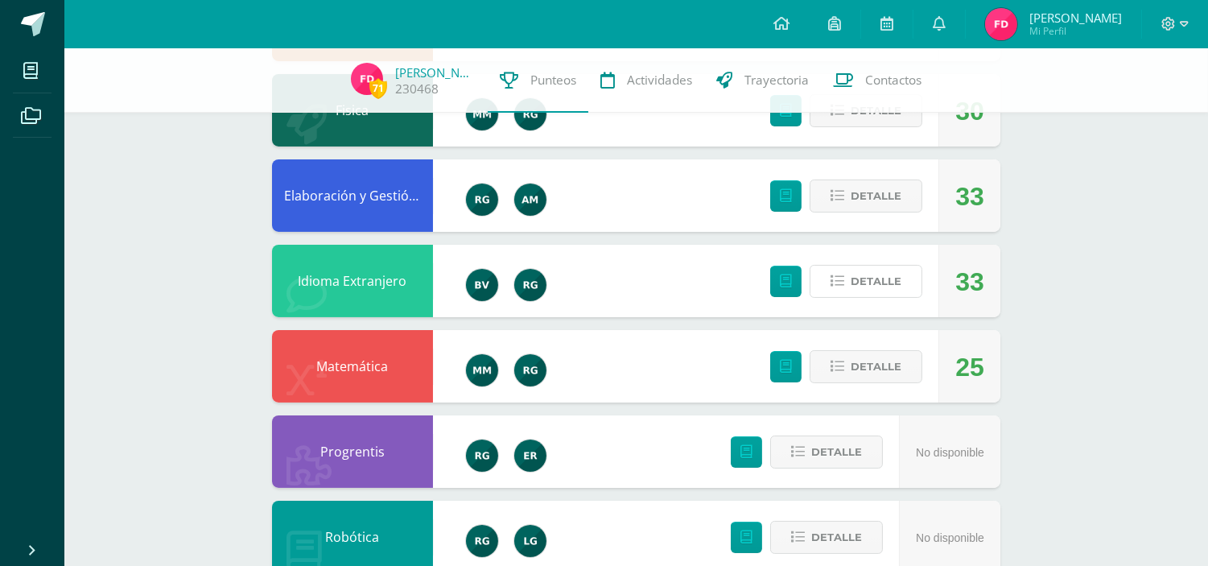
scroll to position [348, 0]
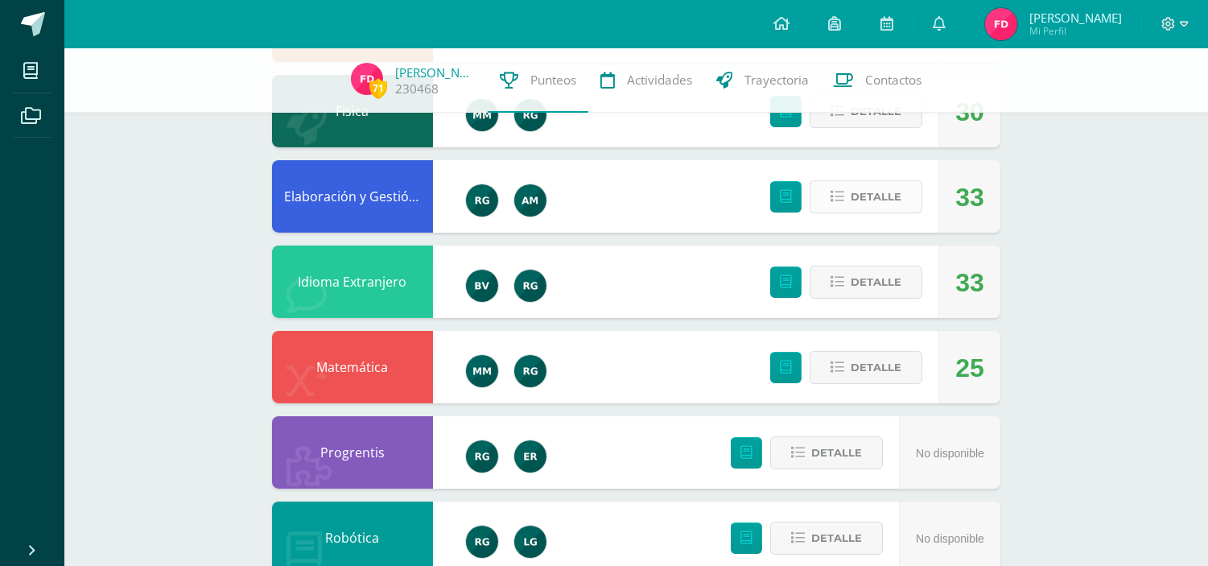
click at [894, 188] on span "Detalle" at bounding box center [876, 197] width 51 height 30
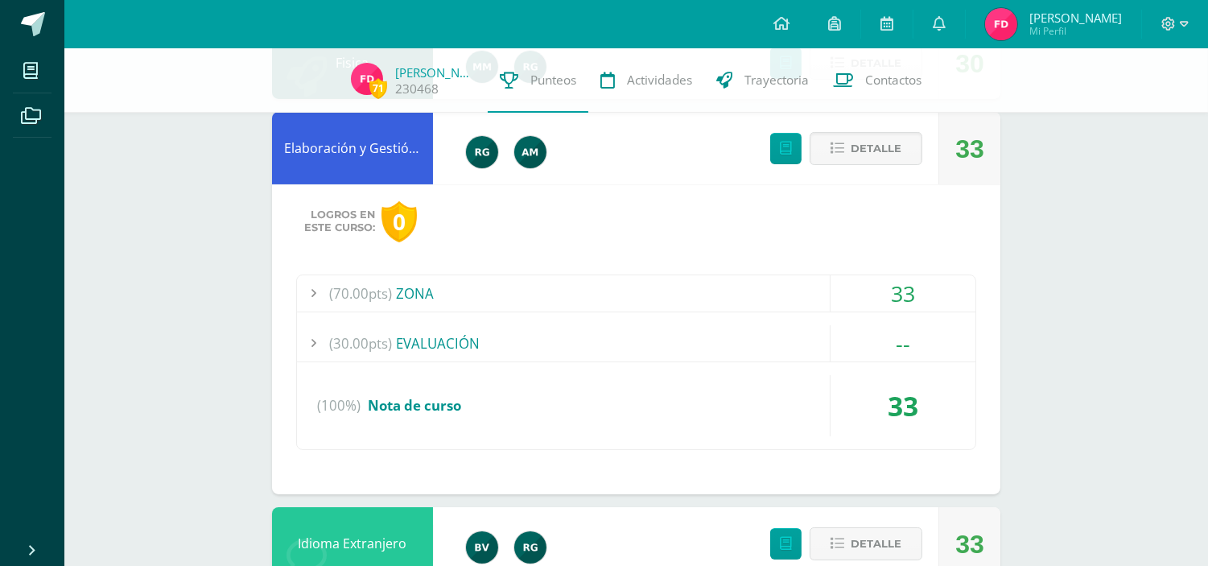
scroll to position [398, 0]
click at [824, 290] on div "(70.00pts) ZONA" at bounding box center [636, 292] width 678 height 36
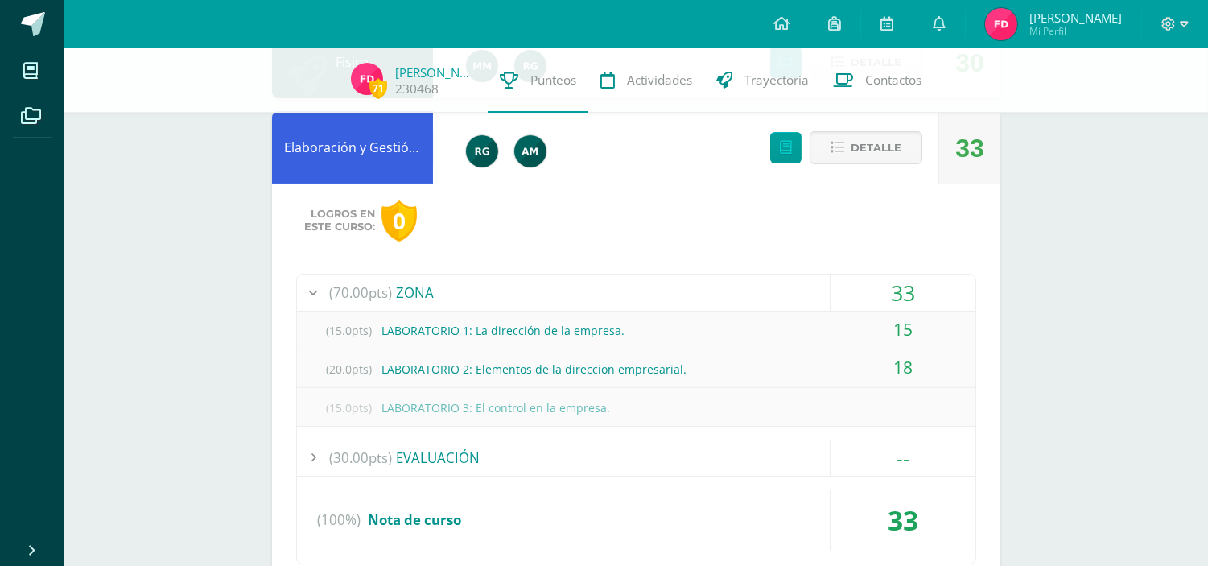
click at [824, 290] on div "(70.00pts) ZONA" at bounding box center [636, 292] width 678 height 36
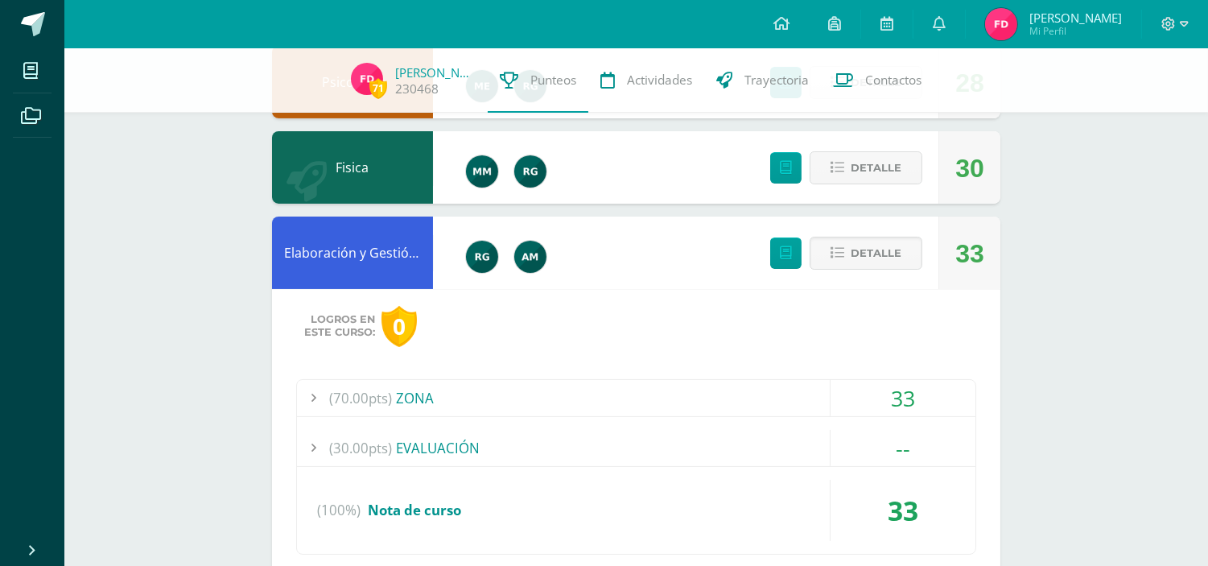
scroll to position [291, 0]
click at [876, 236] on div "Detalle" at bounding box center [842, 253] width 192 height 72
click at [876, 246] on span "Detalle" at bounding box center [876, 254] width 51 height 30
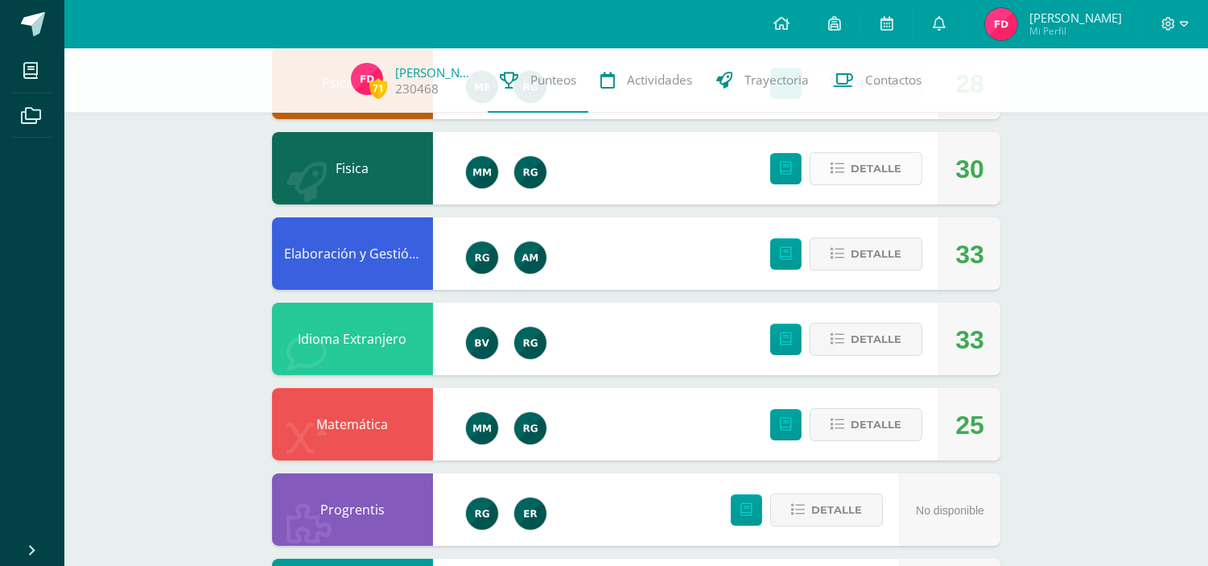
click at [888, 178] on span "Detalle" at bounding box center [876, 169] width 51 height 30
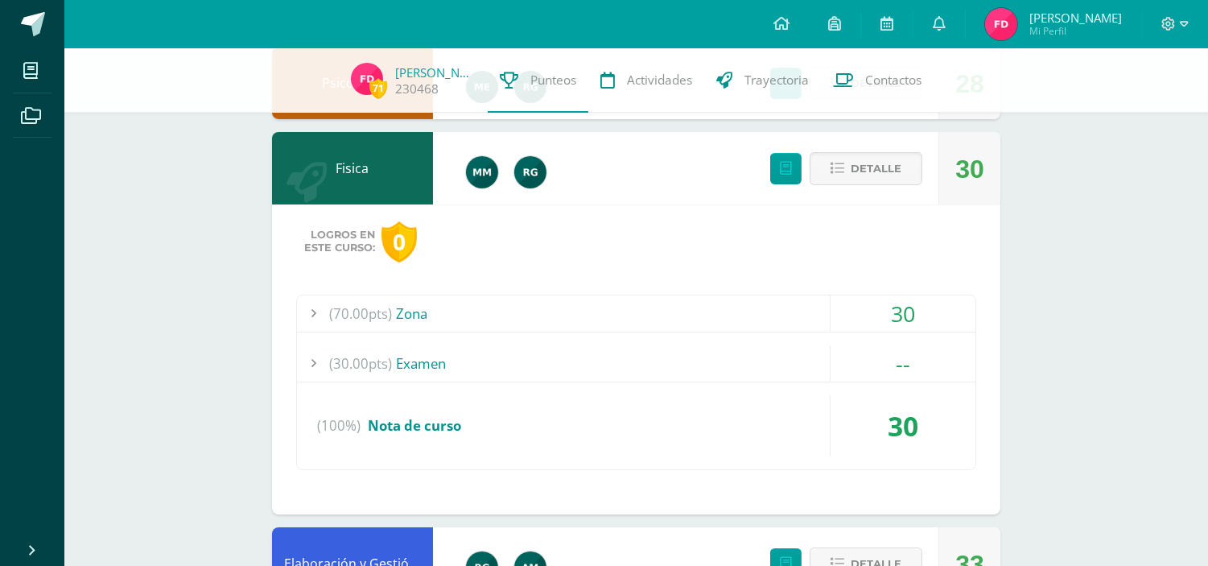
click at [730, 326] on div "(70.00pts) Zona" at bounding box center [636, 313] width 678 height 36
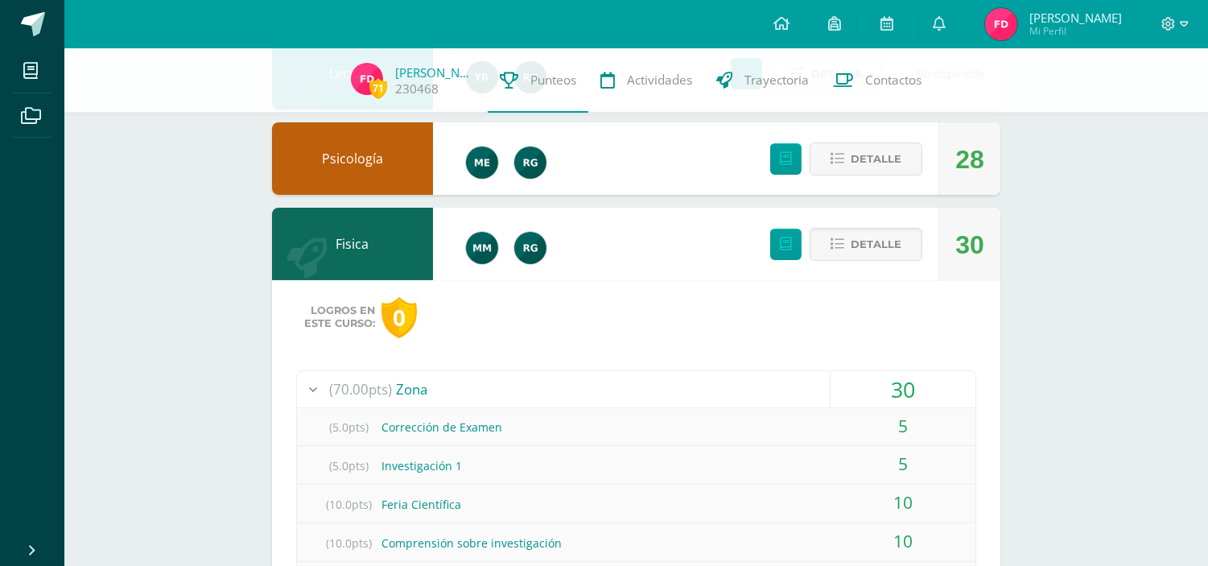
scroll to position [215, 0]
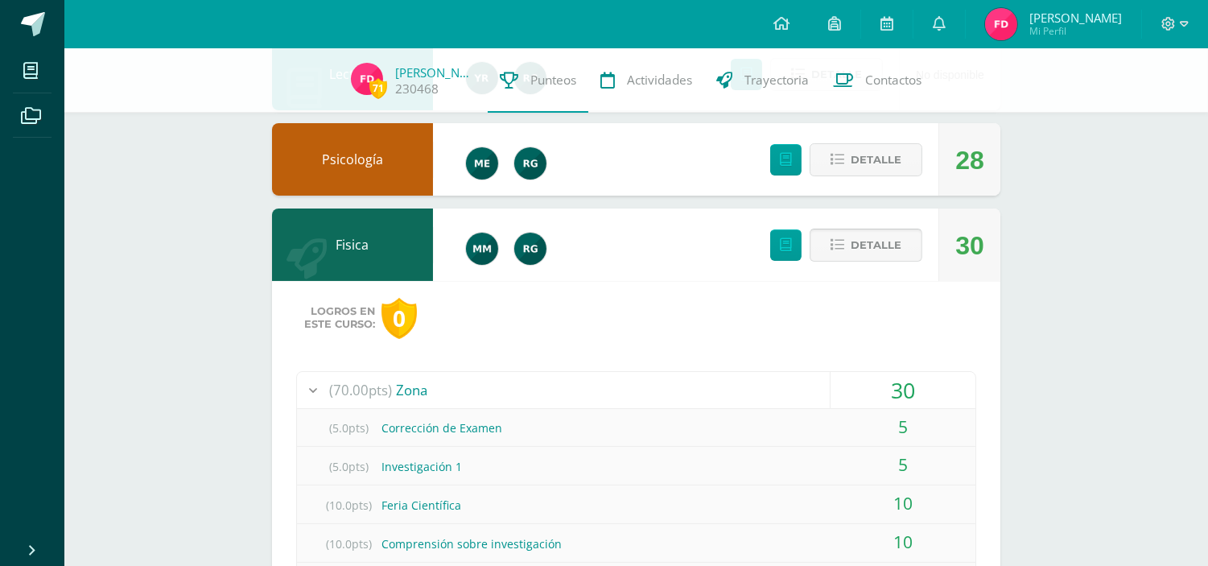
click at [902, 254] on button "Detalle" at bounding box center [866, 245] width 113 height 33
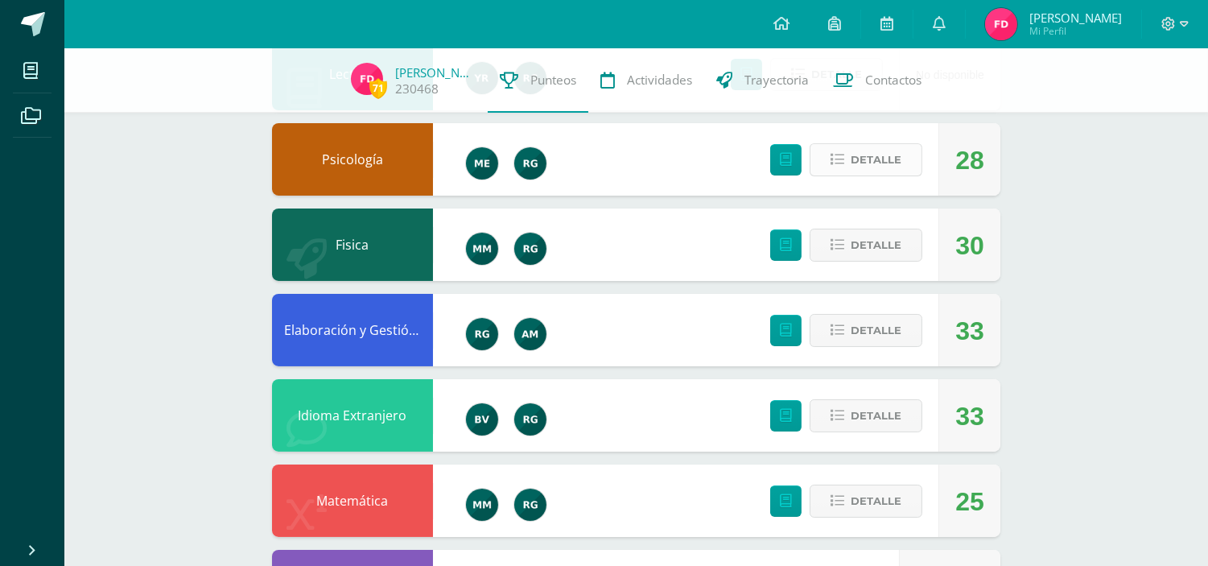
click at [891, 166] on span "Detalle" at bounding box center [876, 160] width 51 height 30
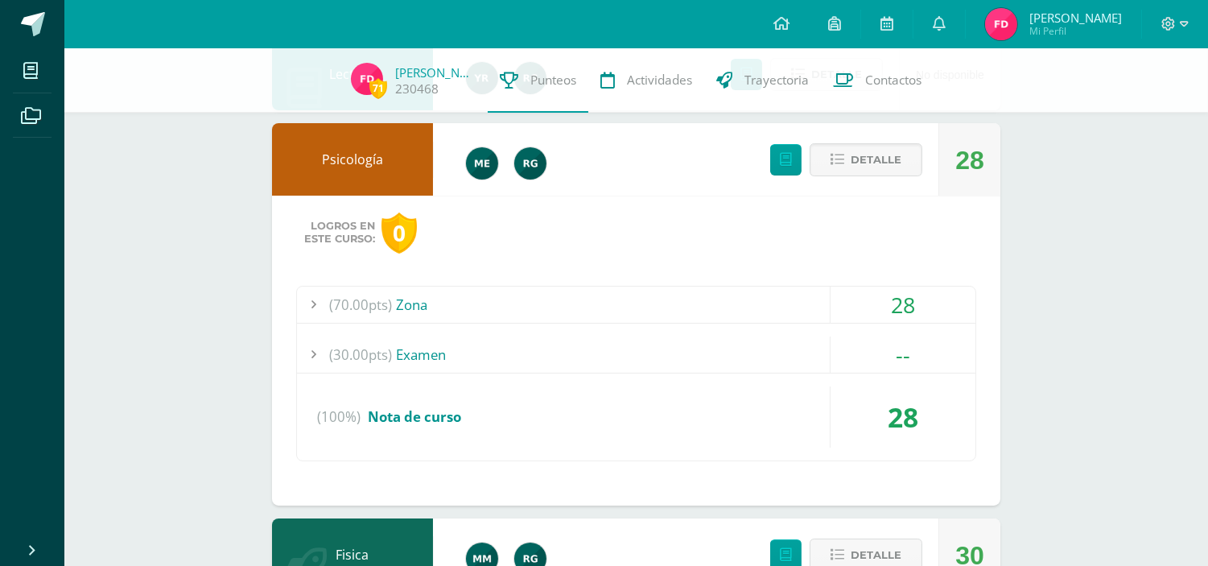
click at [674, 304] on div "(70.00pts) Zona" at bounding box center [636, 304] width 678 height 36
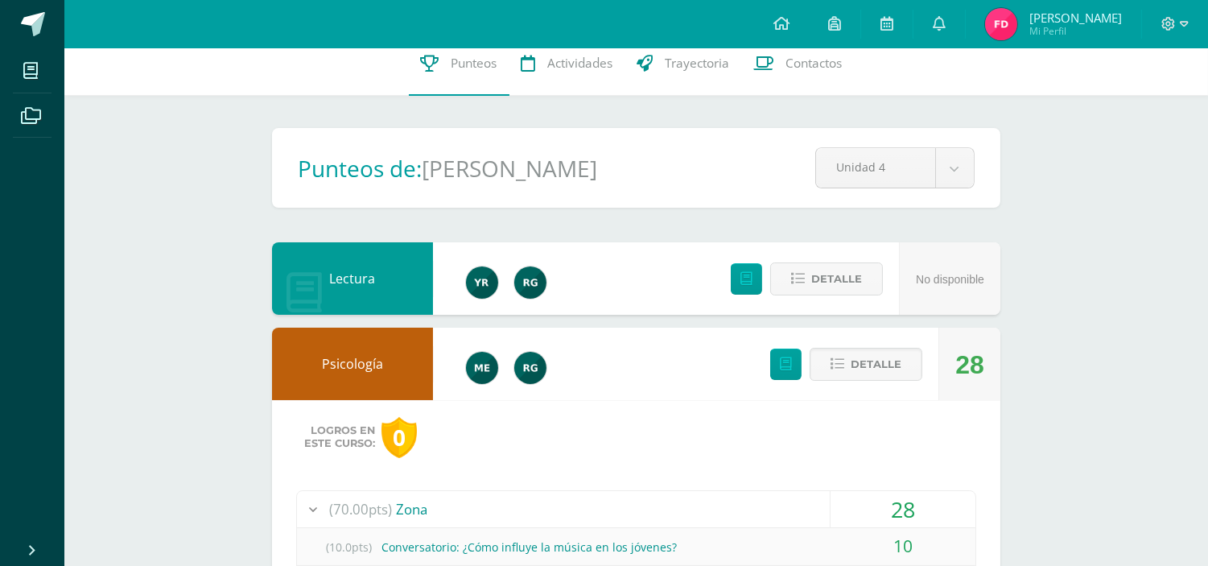
scroll to position [0, 0]
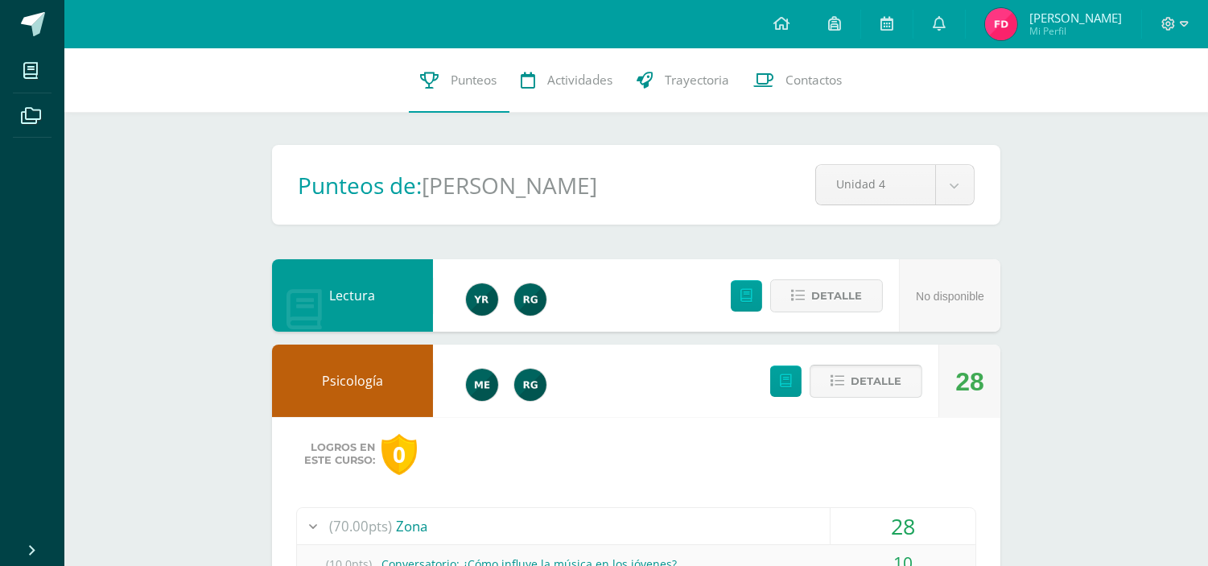
click at [891, 391] on span "Detalle" at bounding box center [876, 381] width 51 height 30
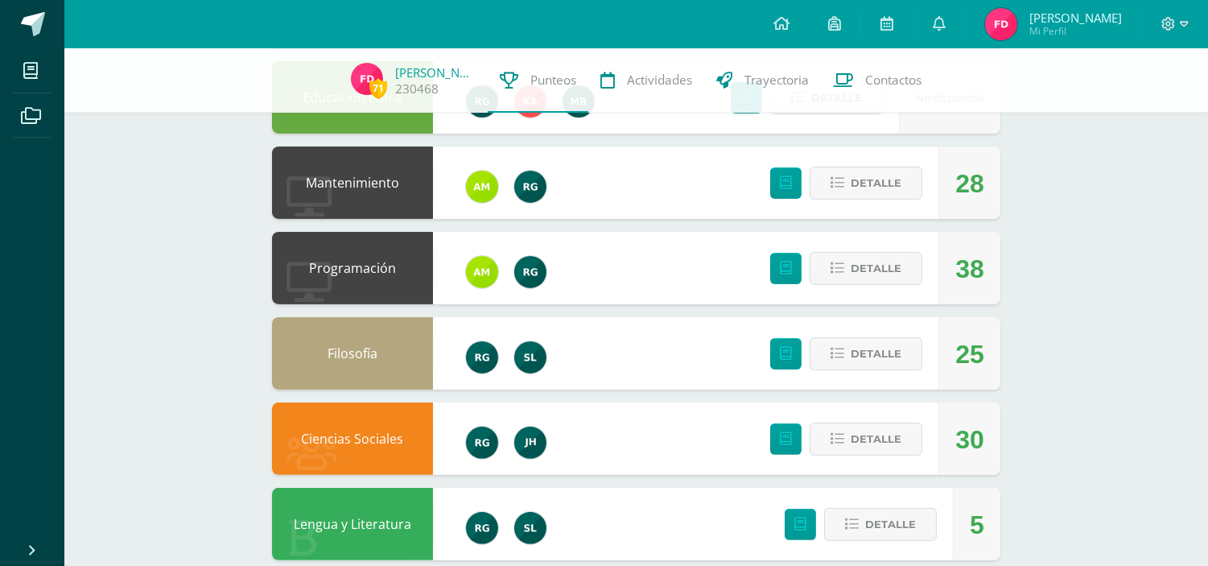
scroll to position [985, 0]
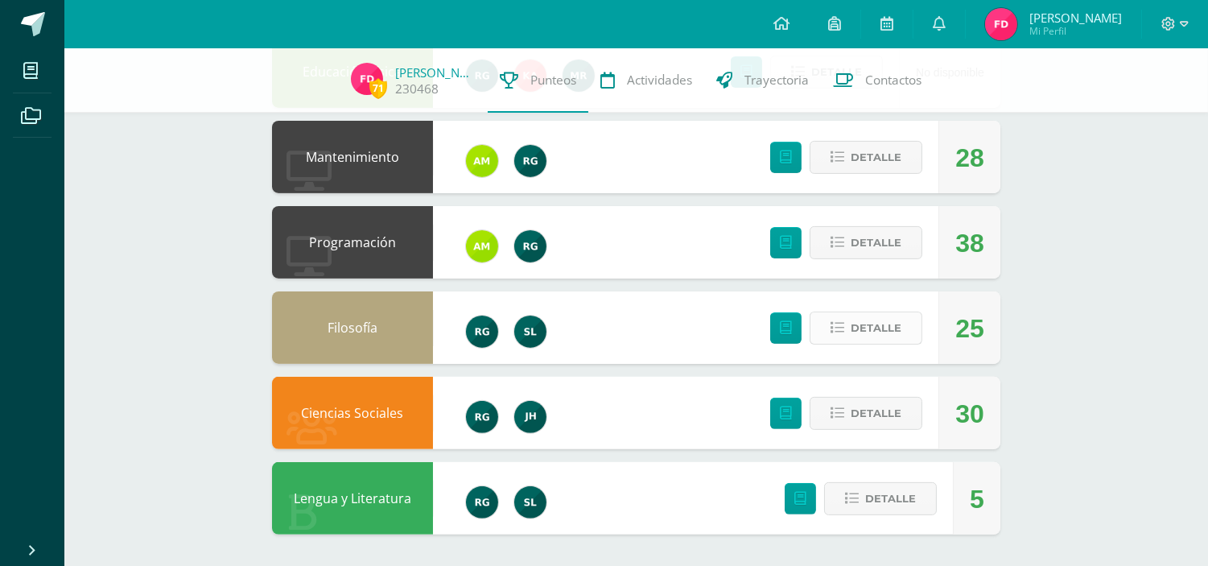
click at [901, 328] on span "Detalle" at bounding box center [876, 328] width 51 height 30
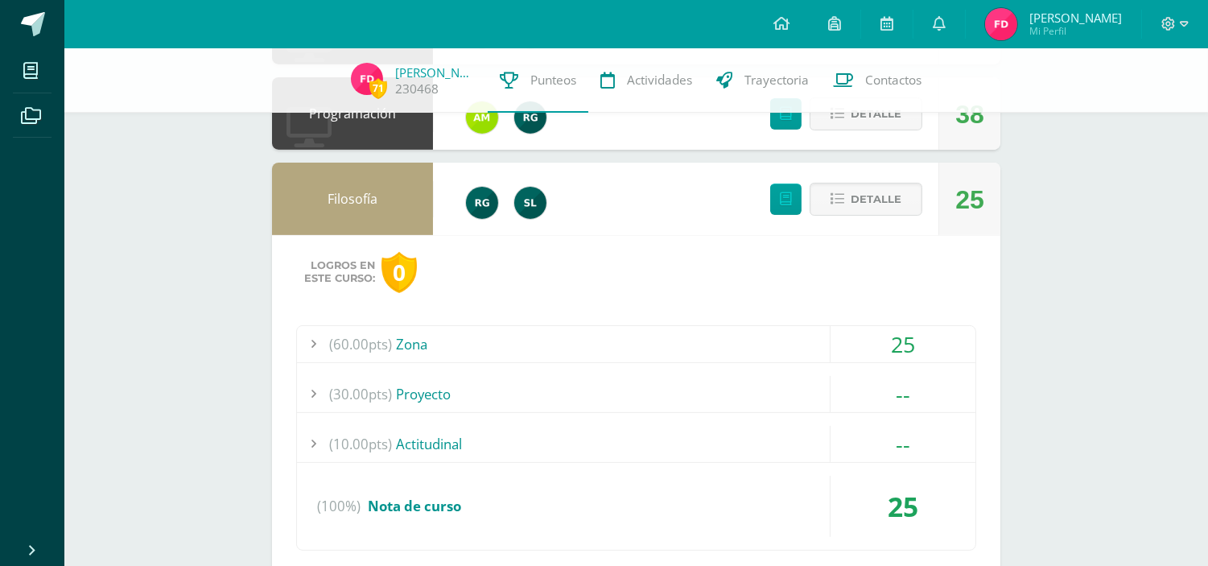
scroll to position [1164, 0]
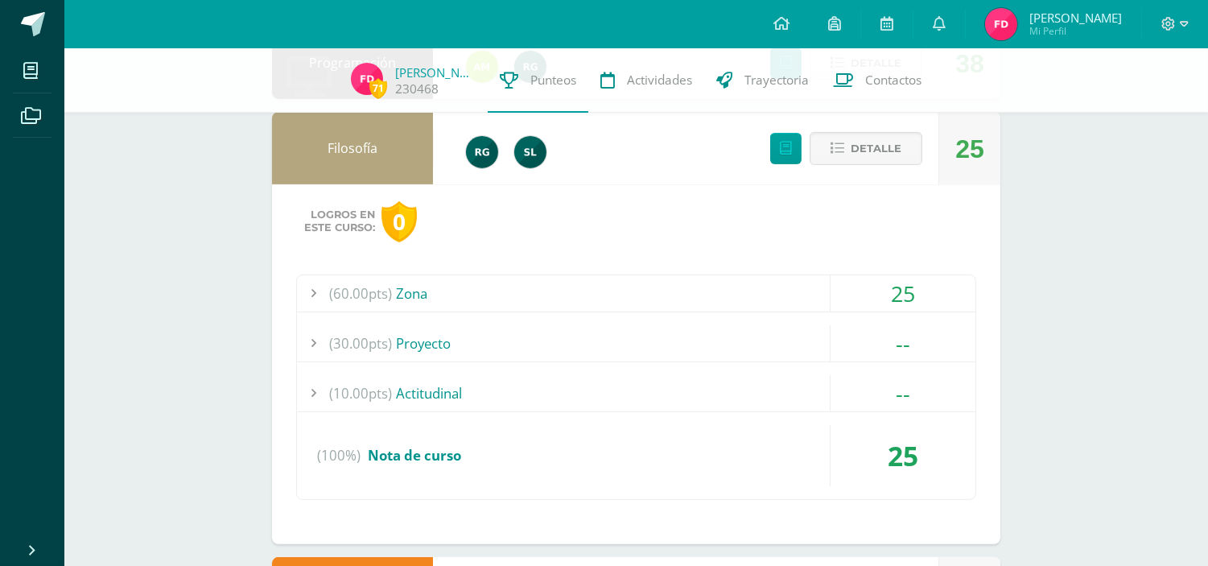
click at [575, 307] on div "(60.00pts) Zona" at bounding box center [636, 293] width 678 height 36
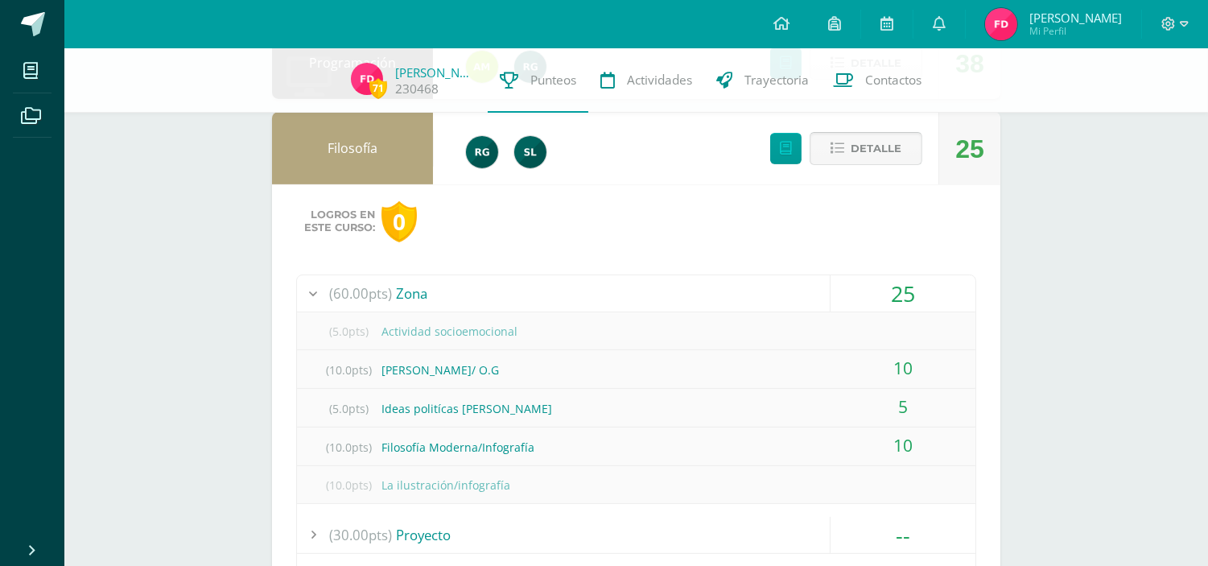
click at [880, 162] on span "Detalle" at bounding box center [876, 149] width 51 height 30
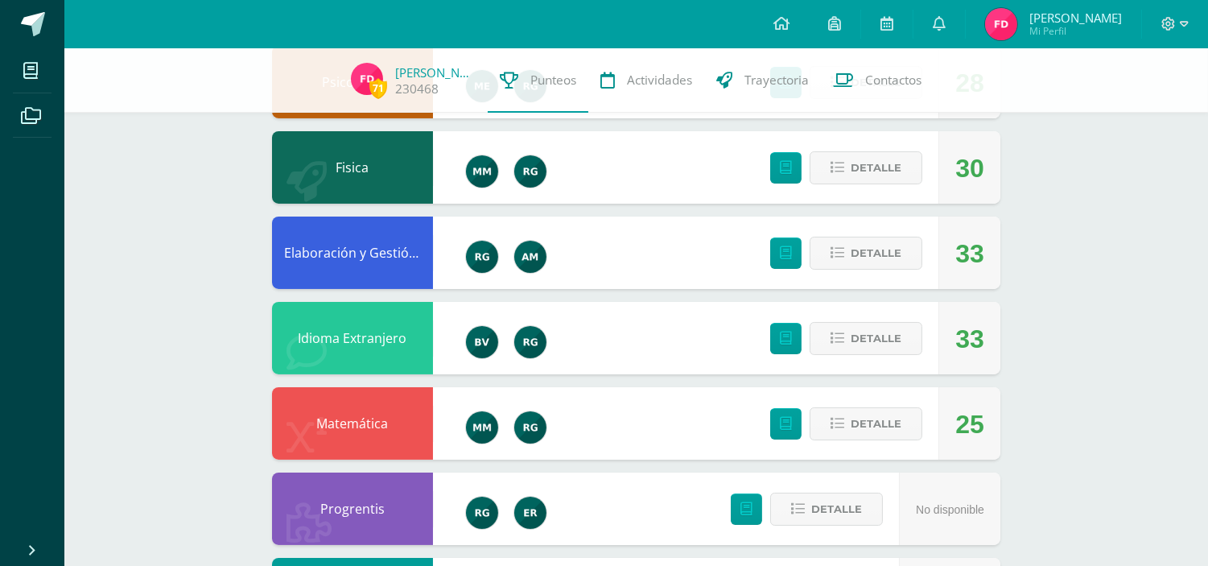
scroll to position [0, 0]
